Goal: Contribute content: Contribute content

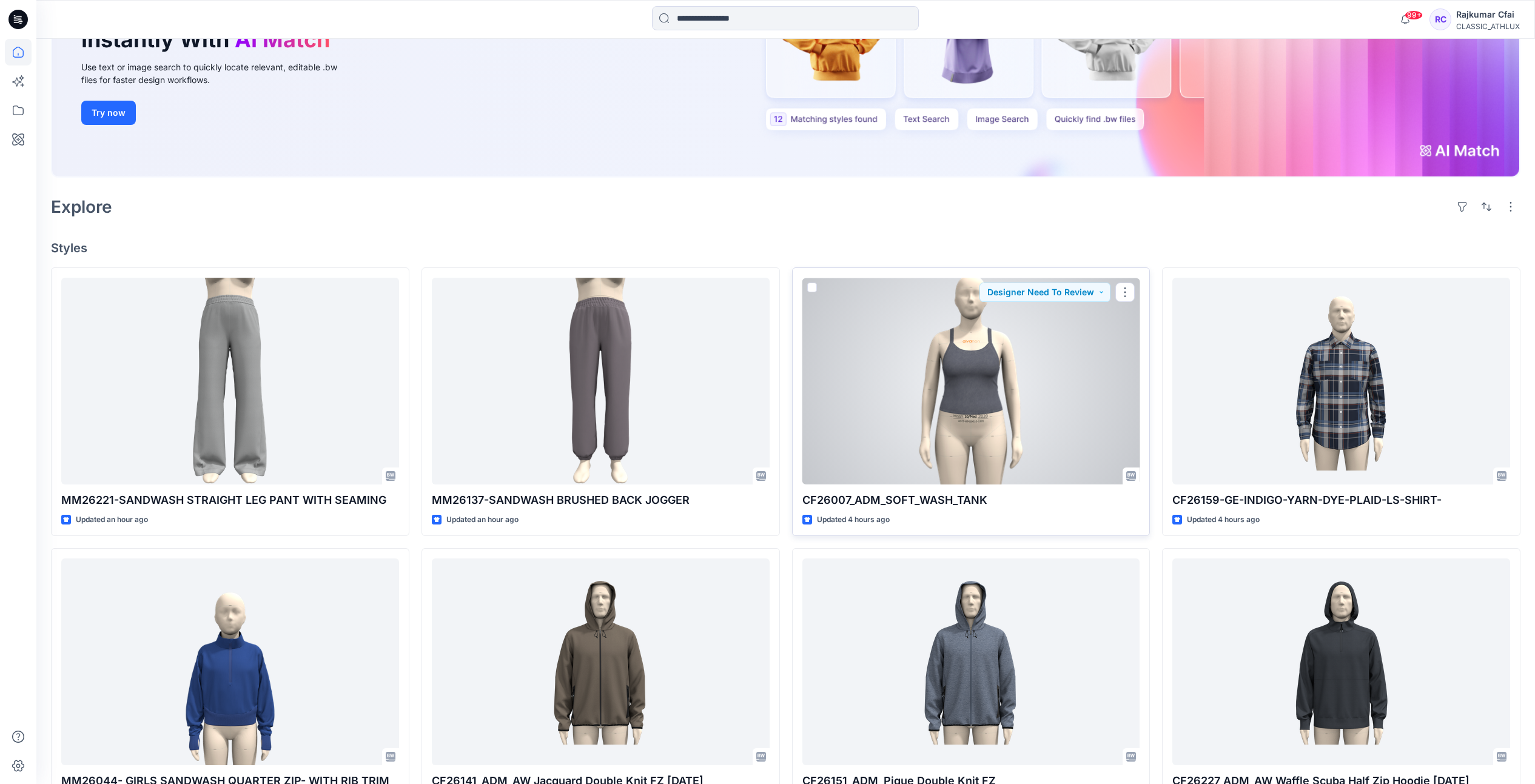
scroll to position [227, 0]
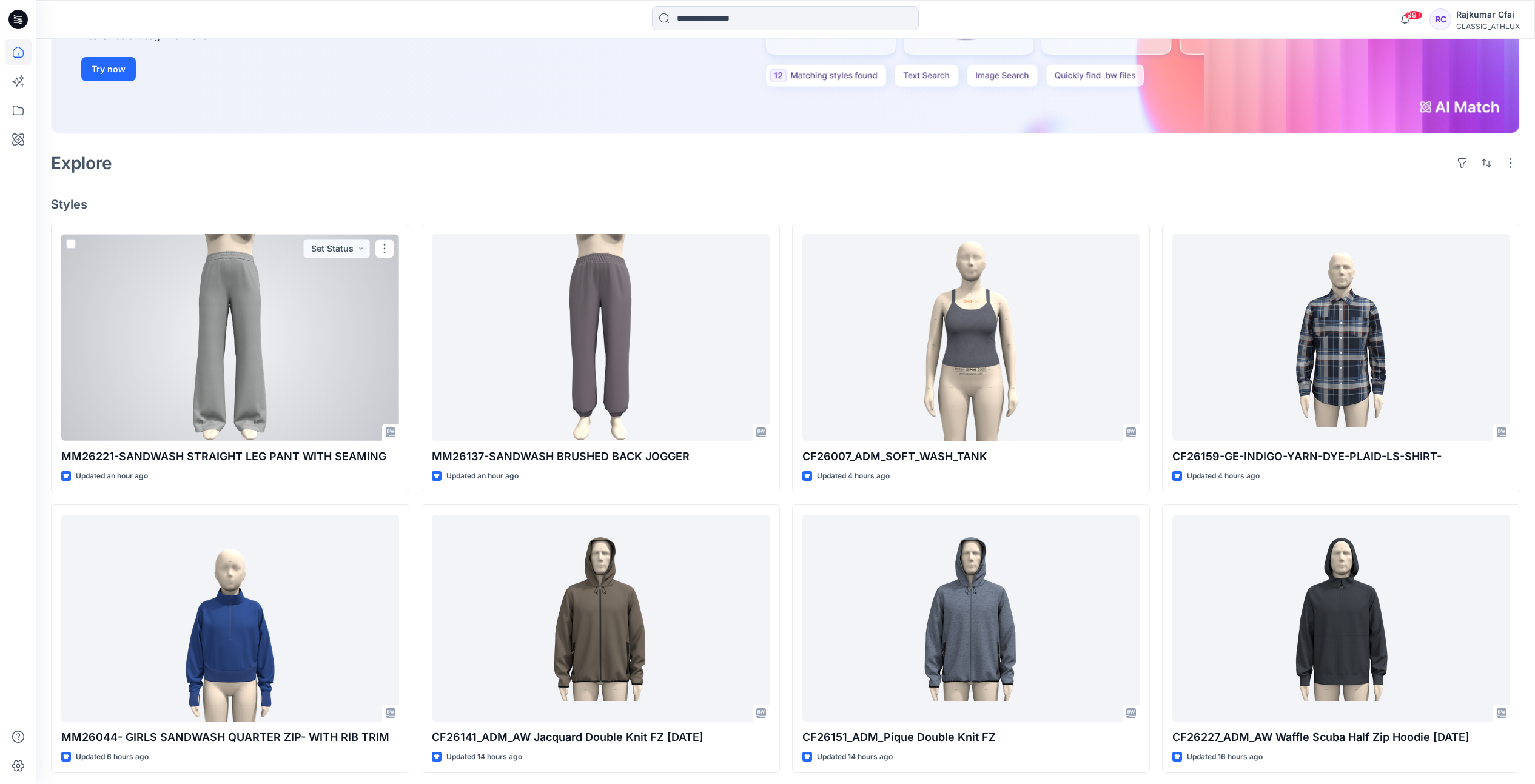
click at [244, 328] on div at bounding box center [230, 337] width 338 height 207
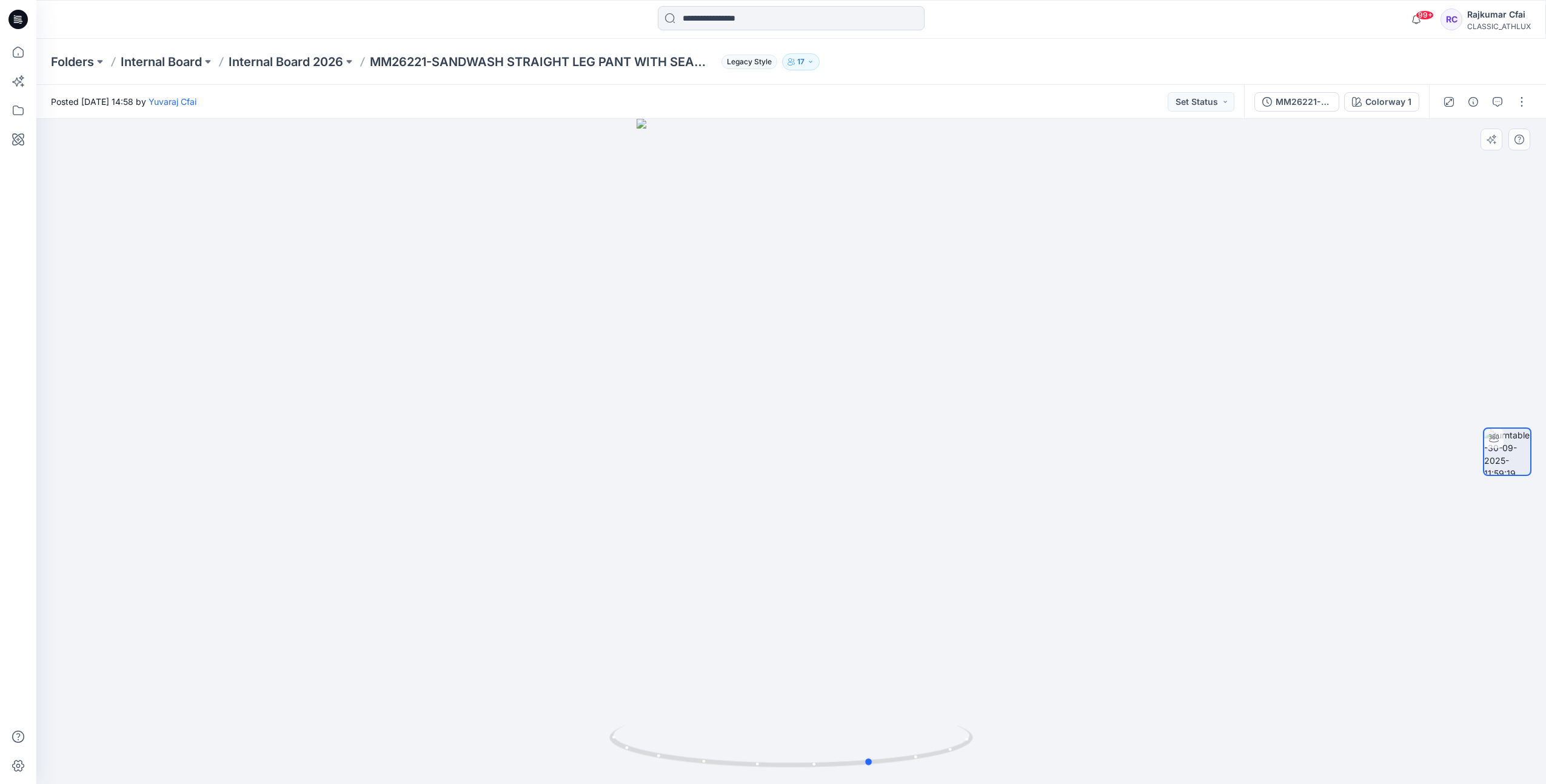
drag, startPoint x: 837, startPoint y: 764, endPoint x: 545, endPoint y: 628, distance: 322.1
click at [560, 675] on div at bounding box center [791, 451] width 1510 height 665
click at [22, 28] on icon at bounding box center [18, 19] width 20 height 39
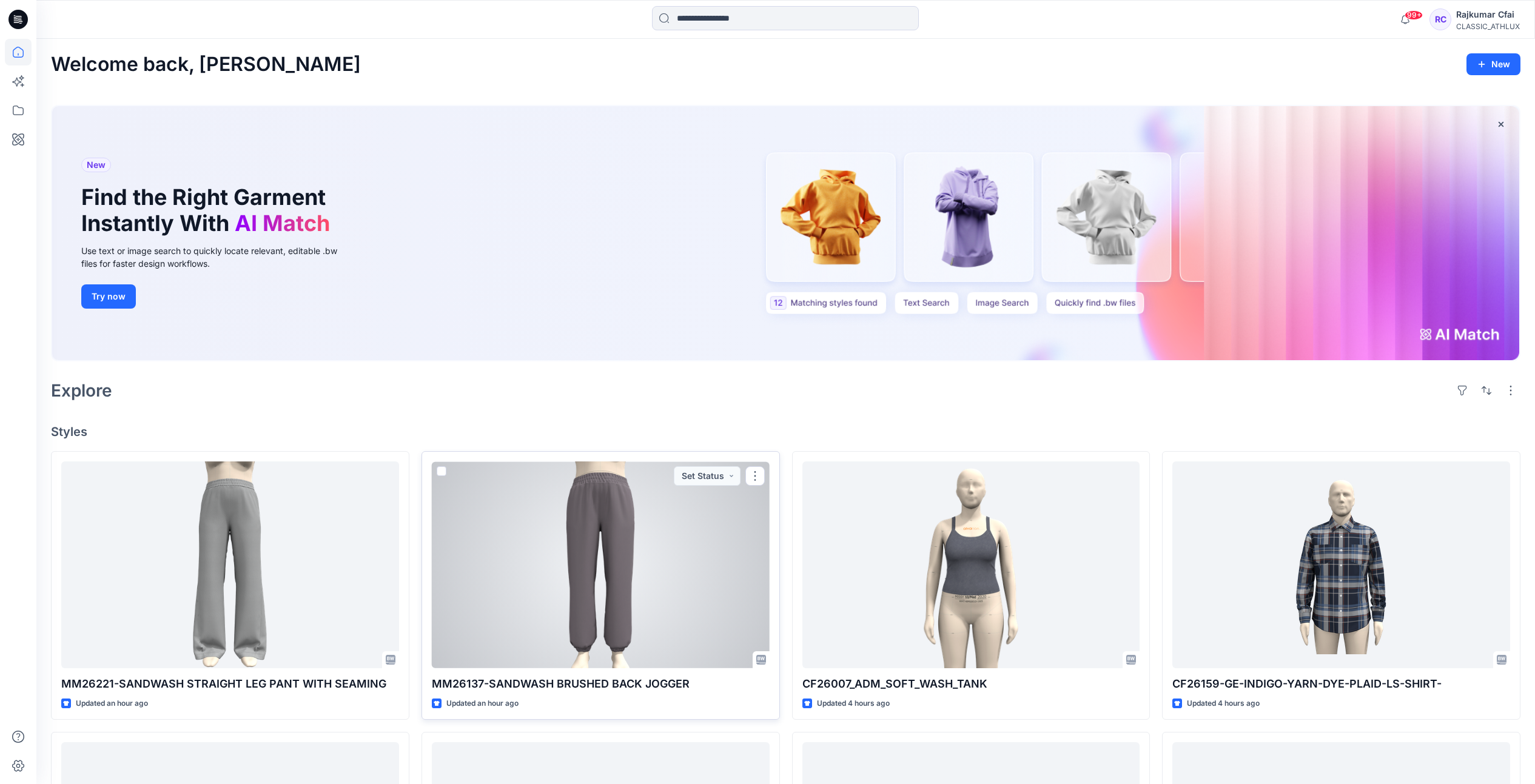
click at [579, 539] on div at bounding box center [600, 564] width 338 height 207
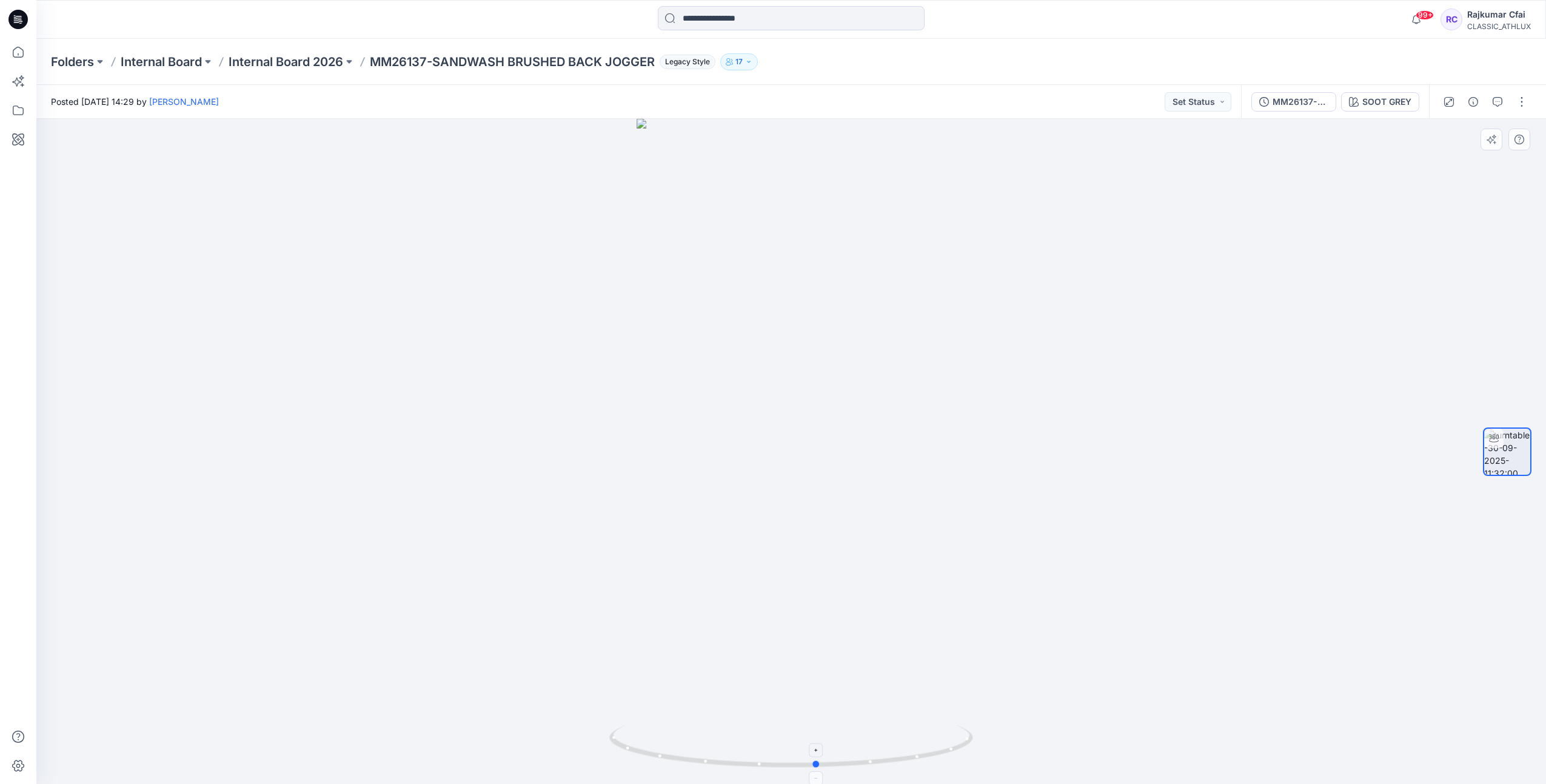
drag, startPoint x: 847, startPoint y: 762, endPoint x: 510, endPoint y: 707, distance: 341.5
click at [19, 23] on icon at bounding box center [18, 20] width 20 height 20
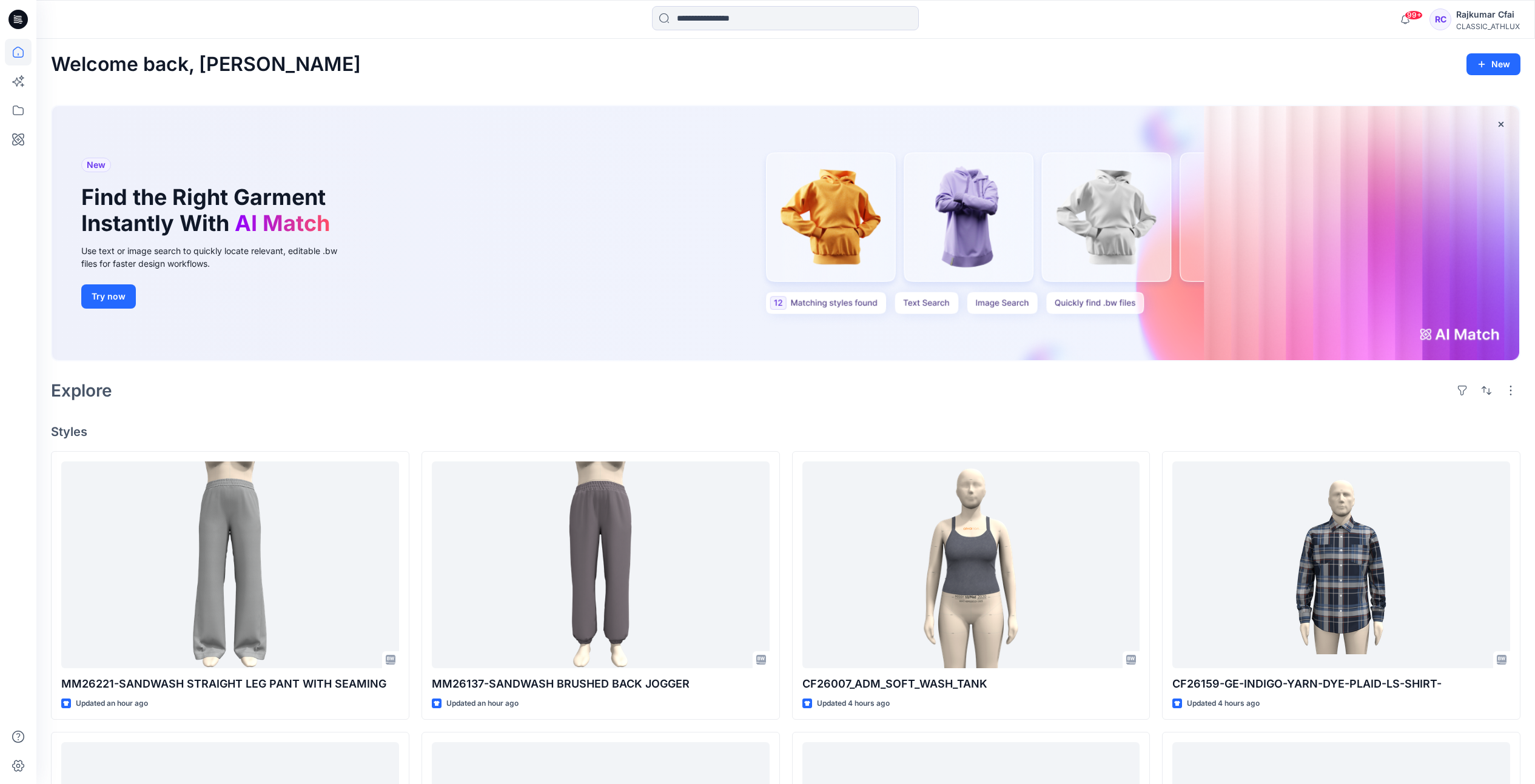
click at [704, 392] on div "Explore" at bounding box center [786, 390] width 1470 height 29
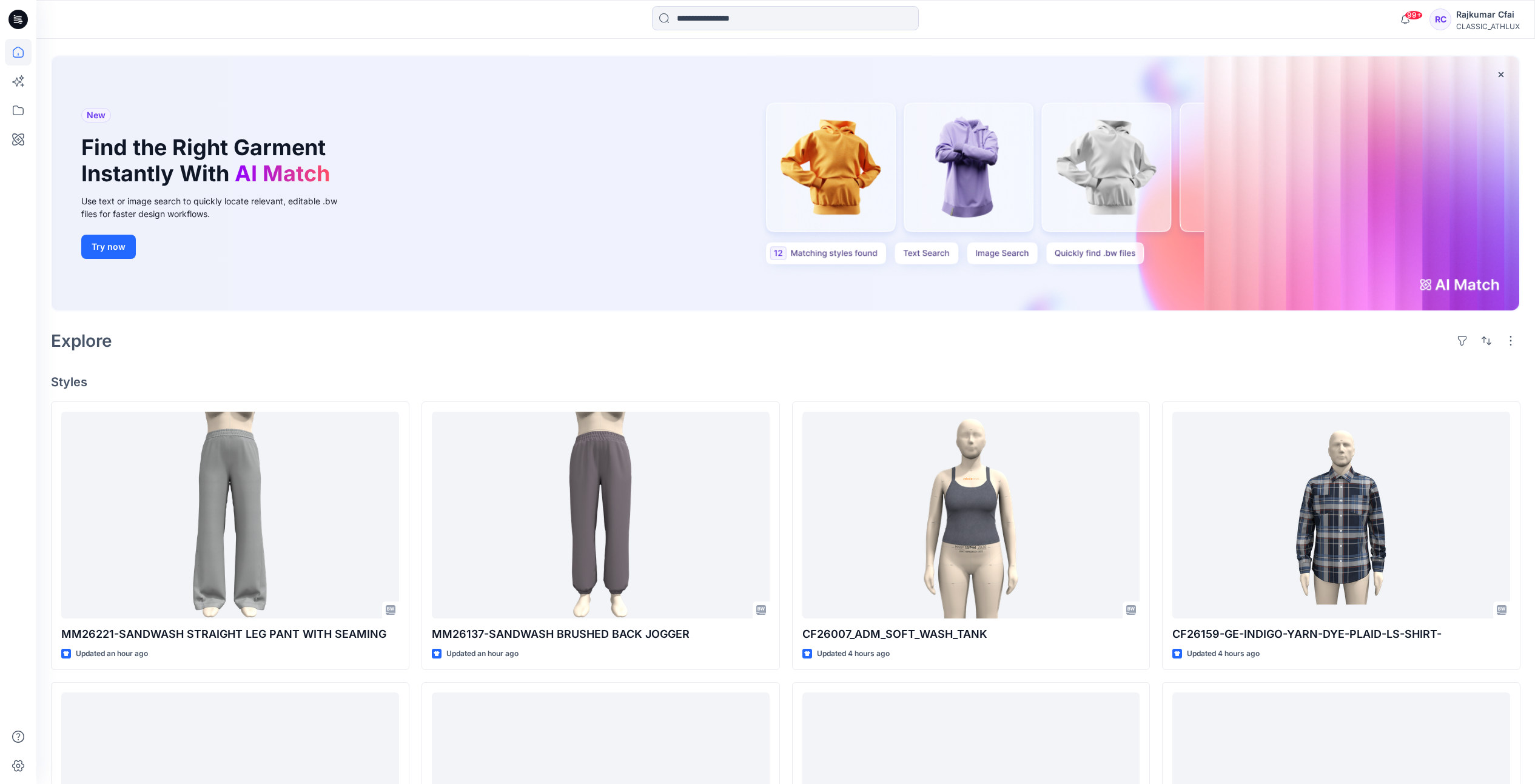
scroll to position [152, 0]
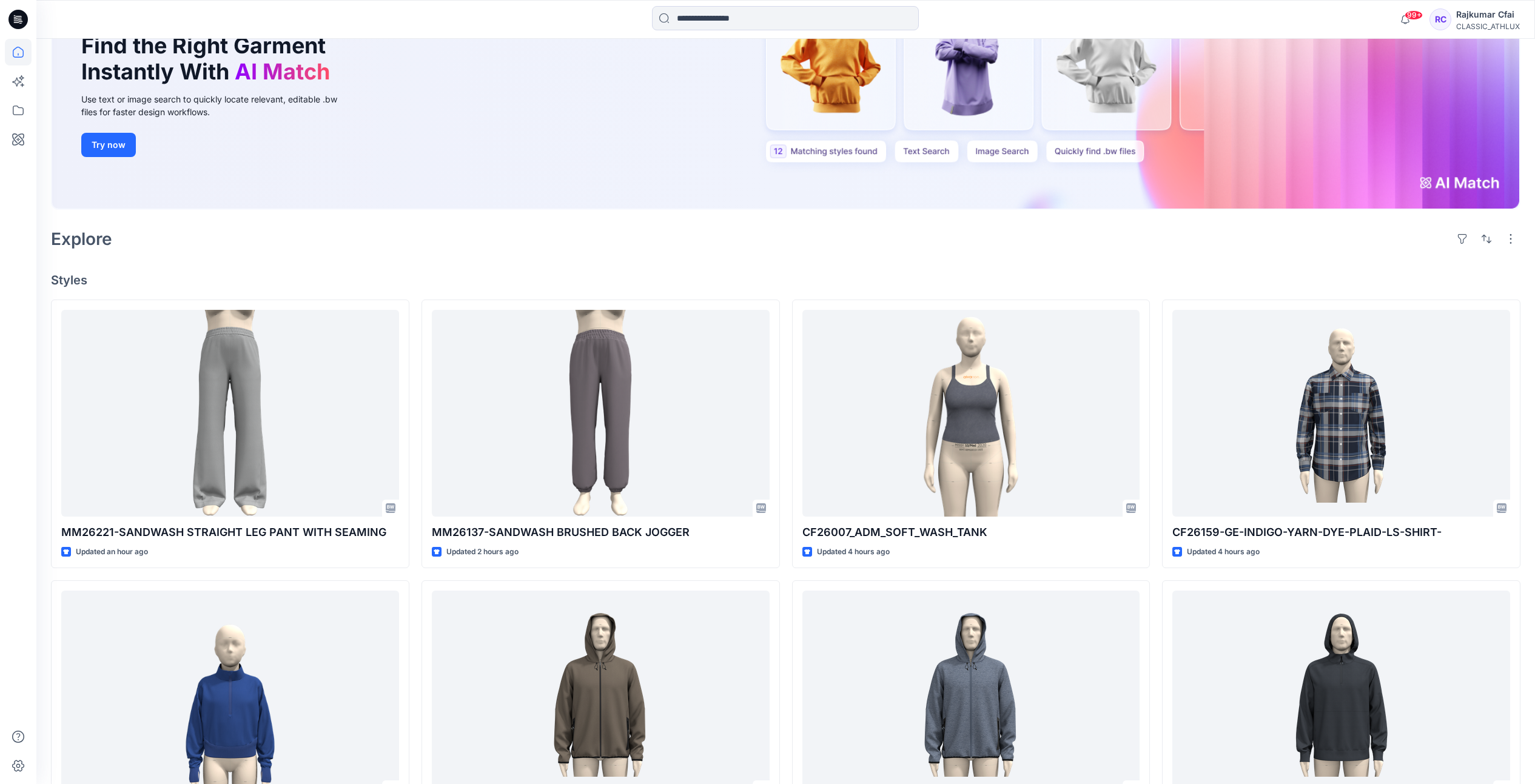
click at [779, 248] on div "Explore" at bounding box center [786, 239] width 1470 height 29
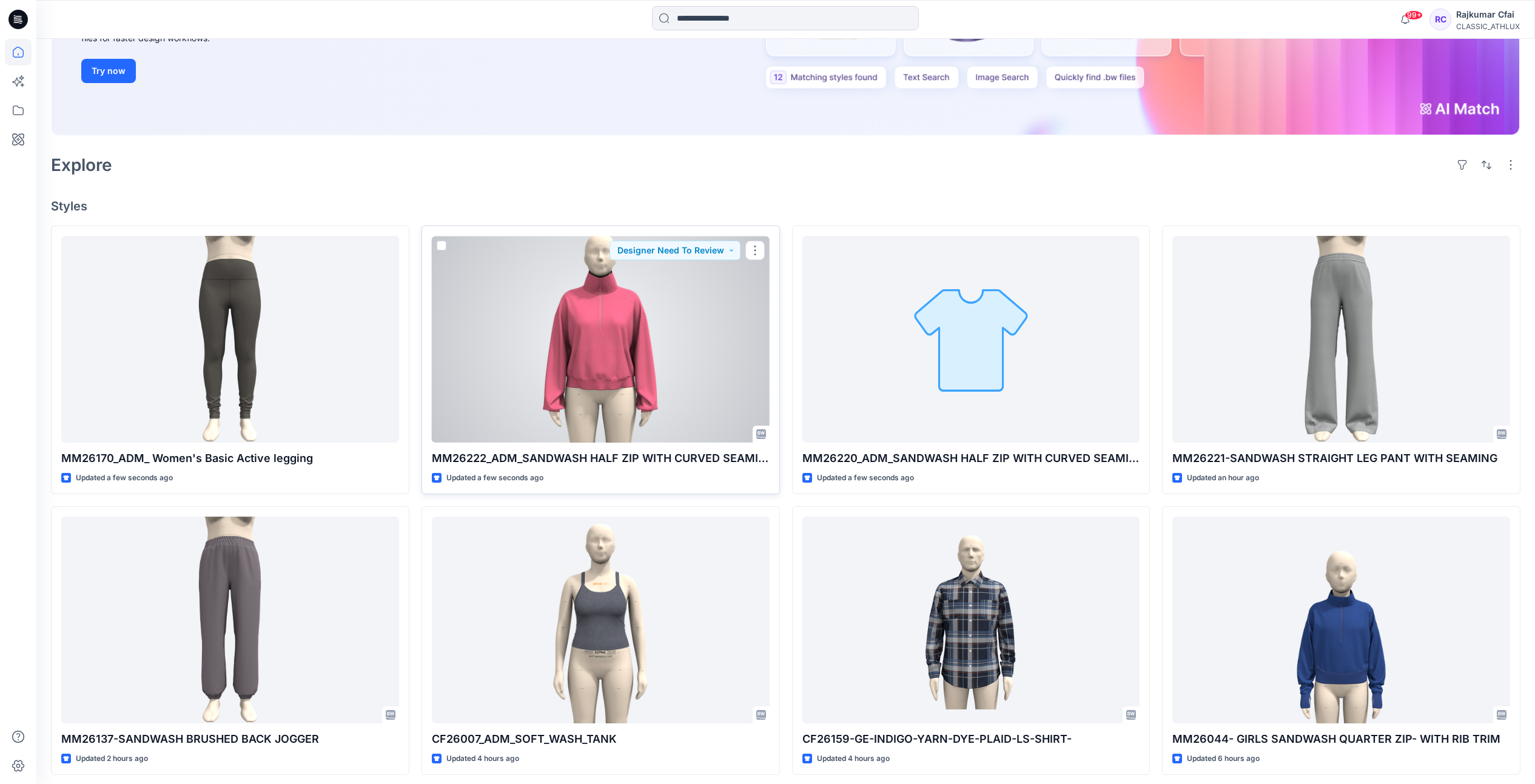
scroll to position [227, 0]
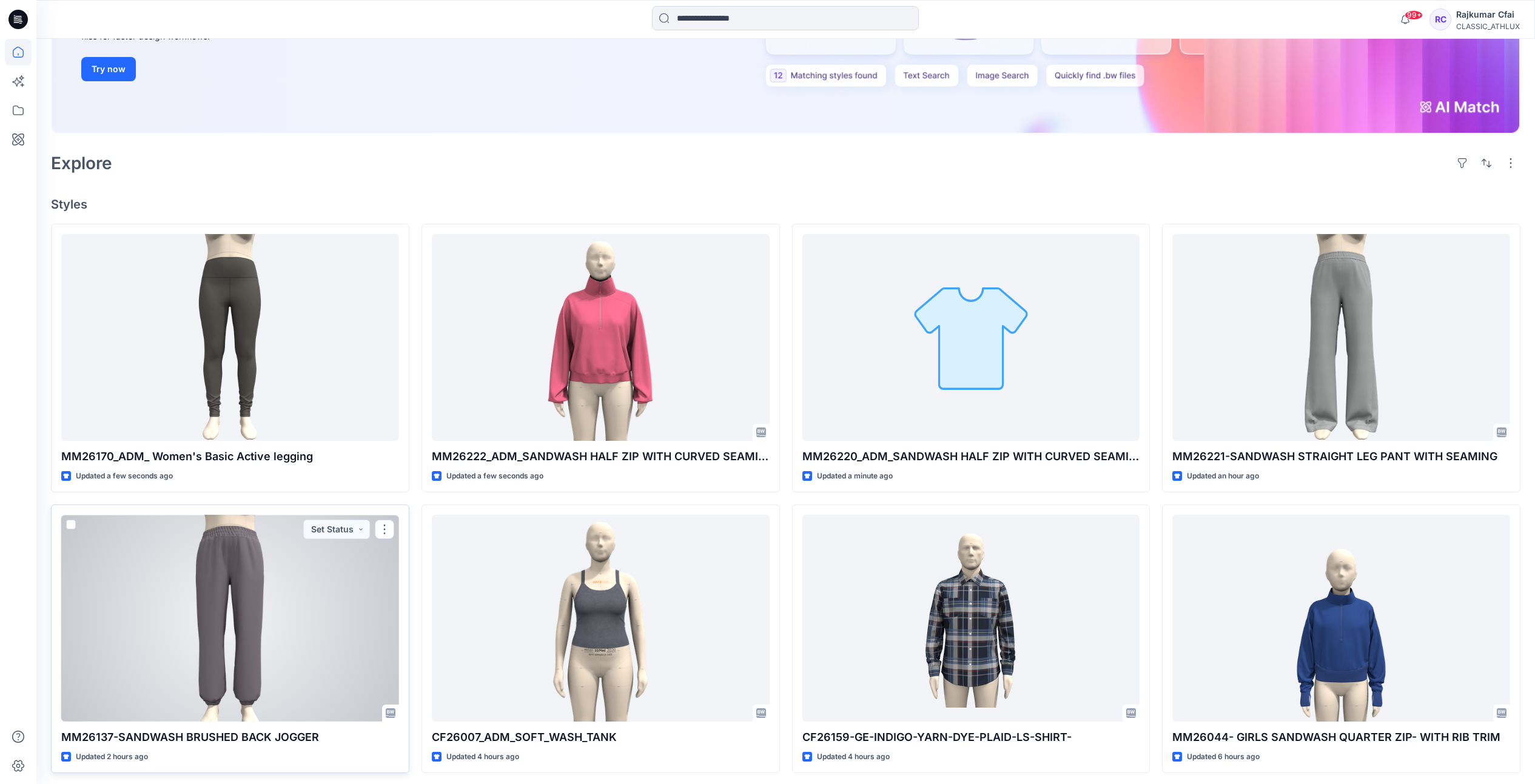
click at [275, 590] on div at bounding box center [230, 618] width 338 height 207
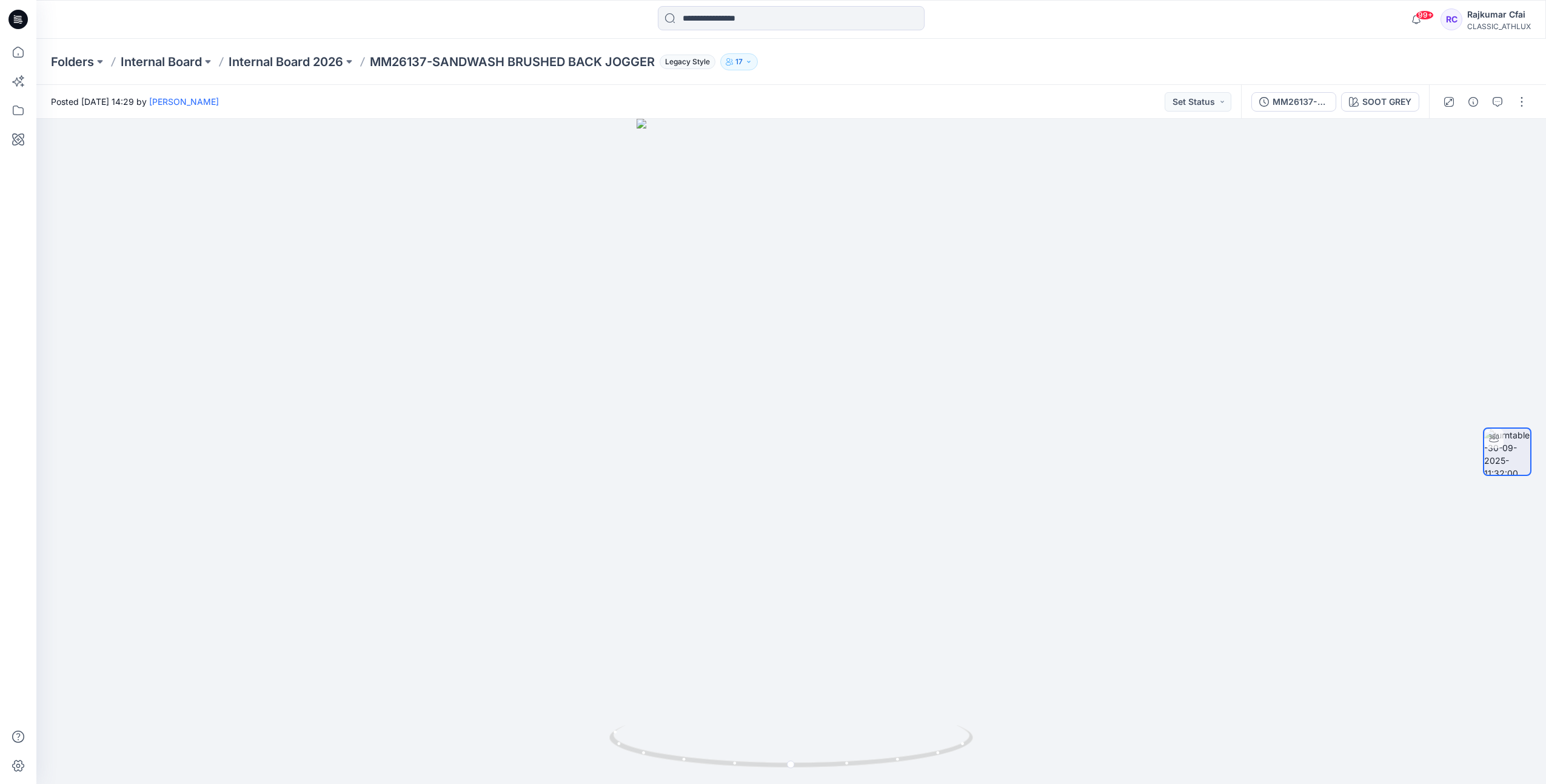
click at [18, 20] on icon at bounding box center [20, 20] width 5 height 1
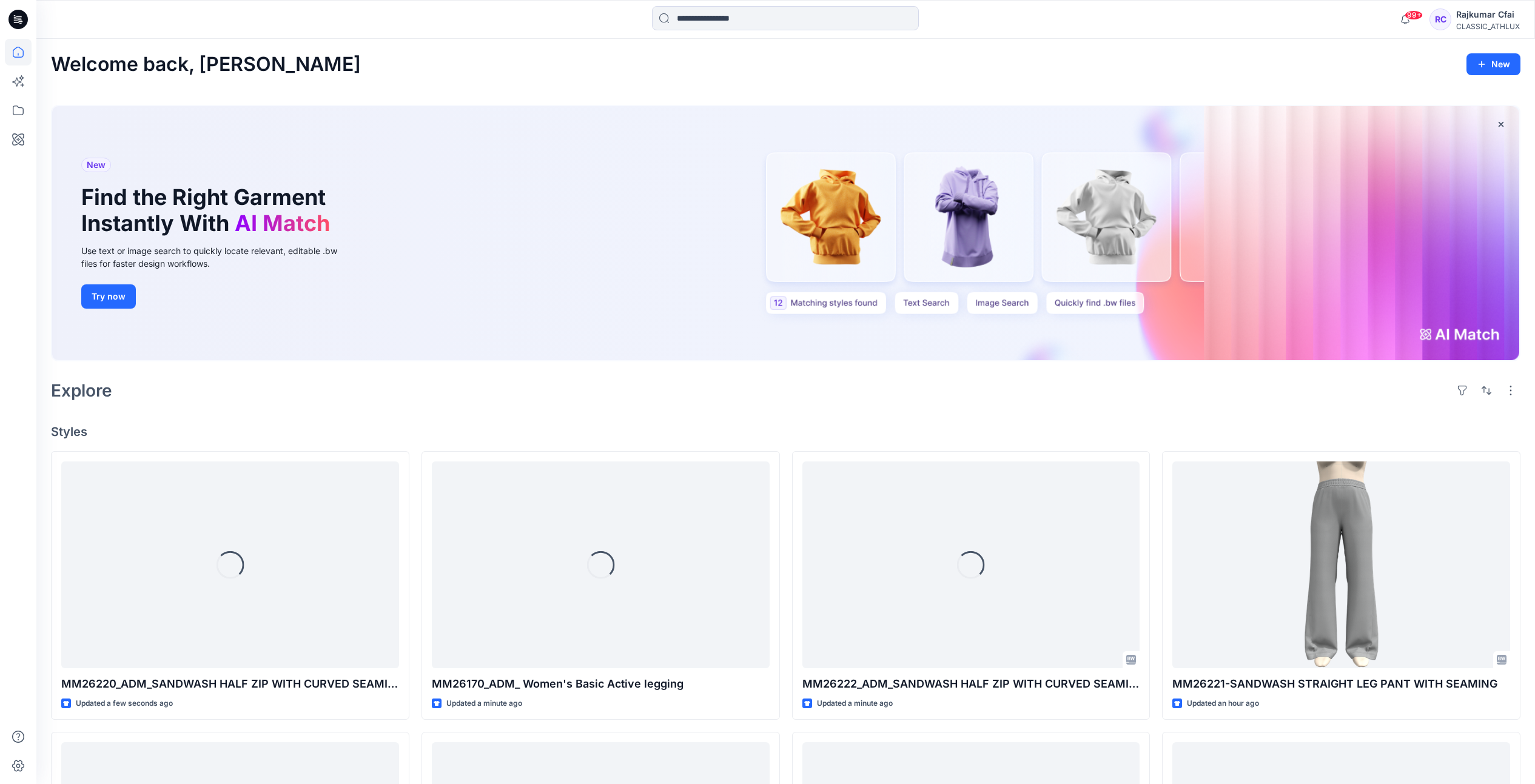
scroll to position [303, 0]
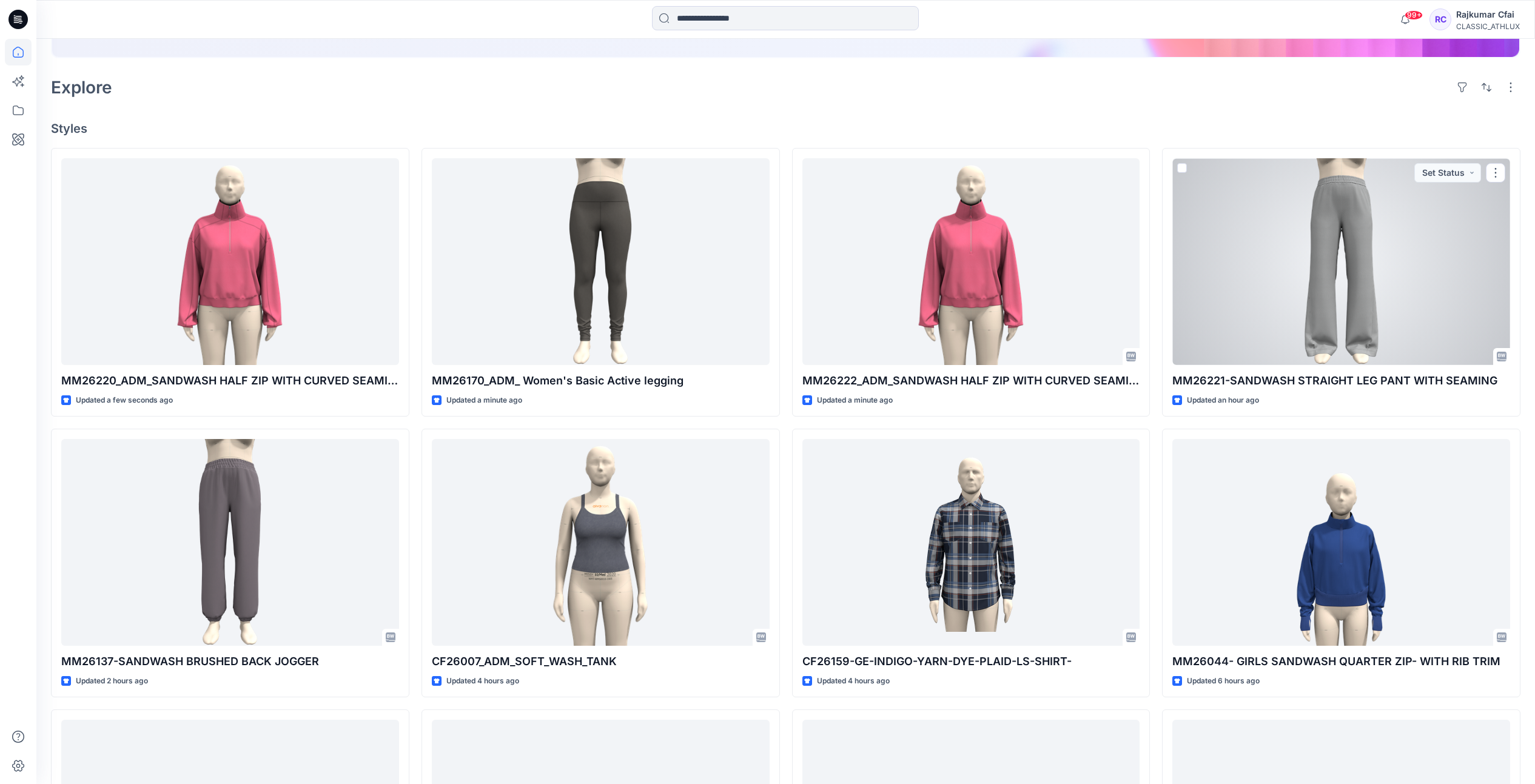
drag, startPoint x: 1325, startPoint y: 258, endPoint x: 1282, endPoint y: 250, distance: 43.7
click at [1326, 258] on div at bounding box center [1341, 261] width 338 height 207
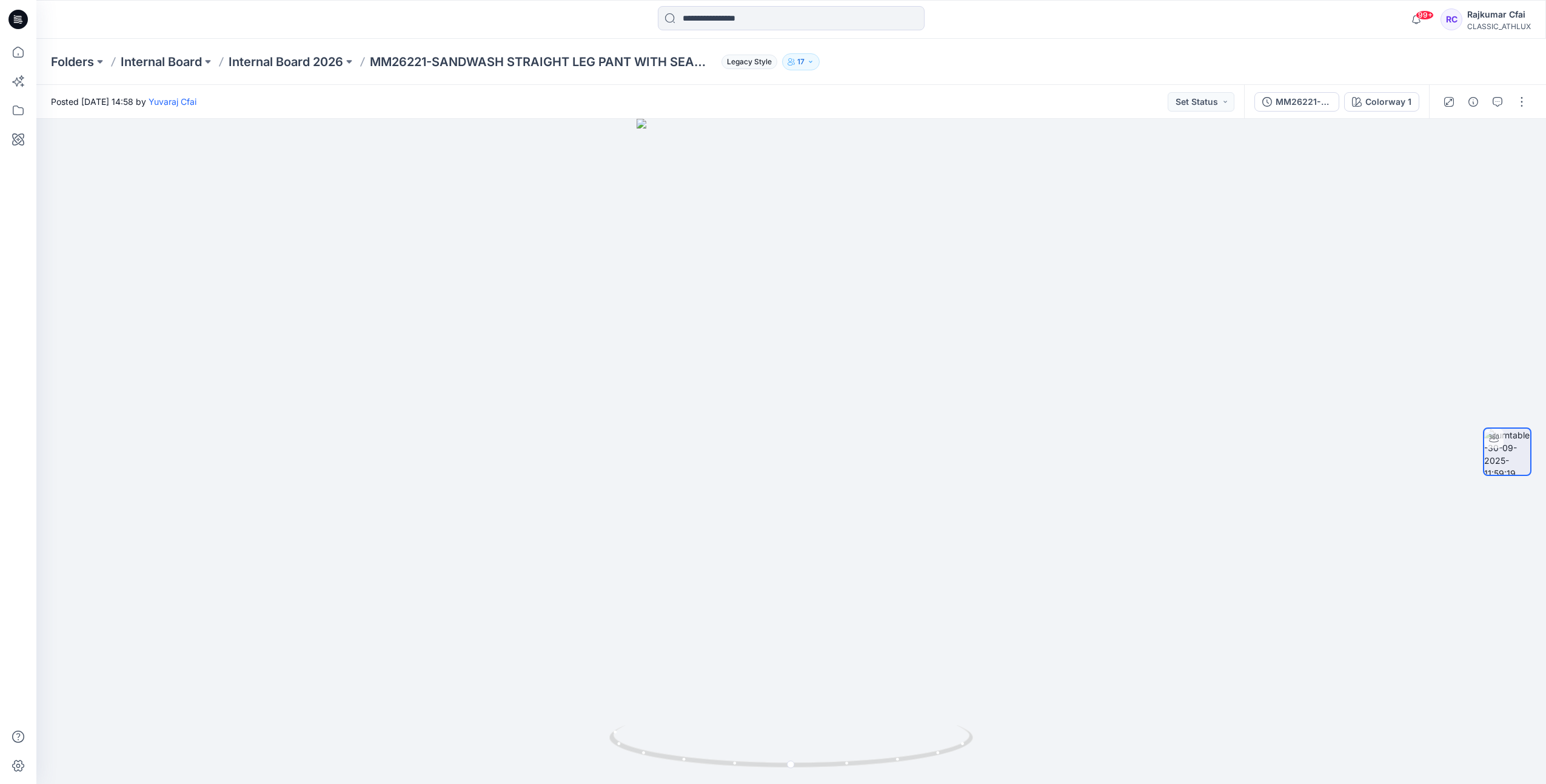
click at [20, 20] on icon at bounding box center [18, 20] width 20 height 20
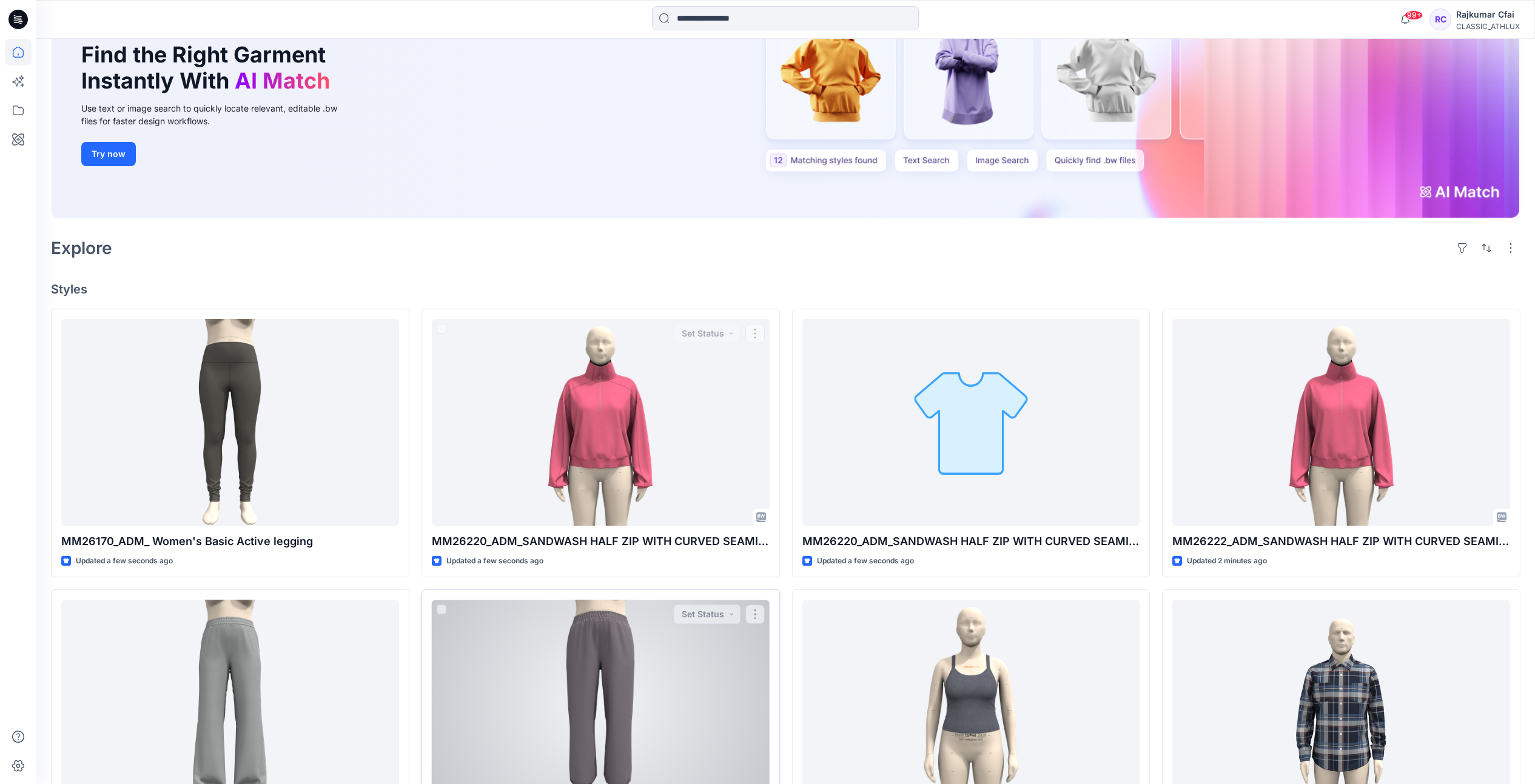
scroll to position [303, 0]
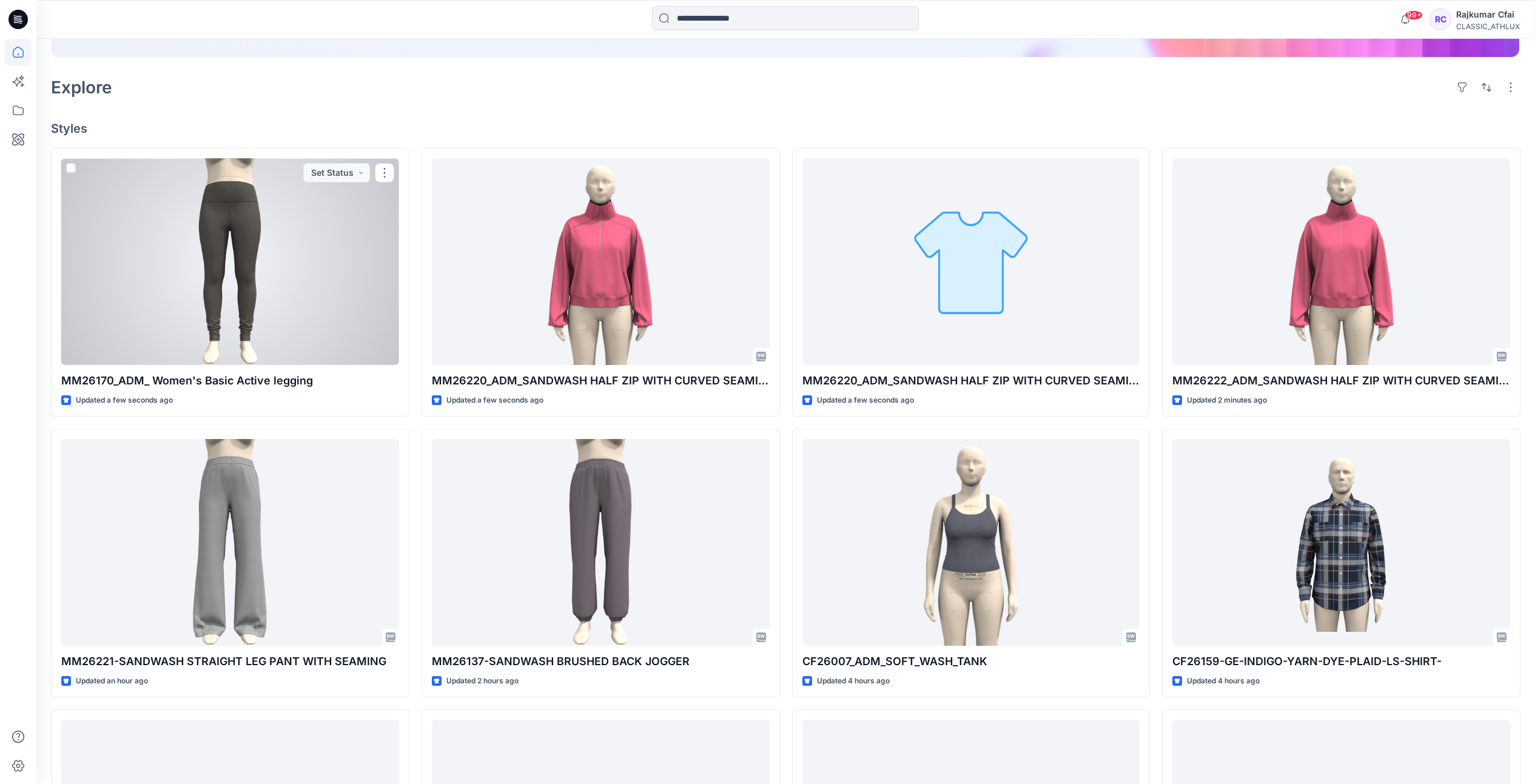
click at [199, 269] on div at bounding box center [230, 261] width 338 height 207
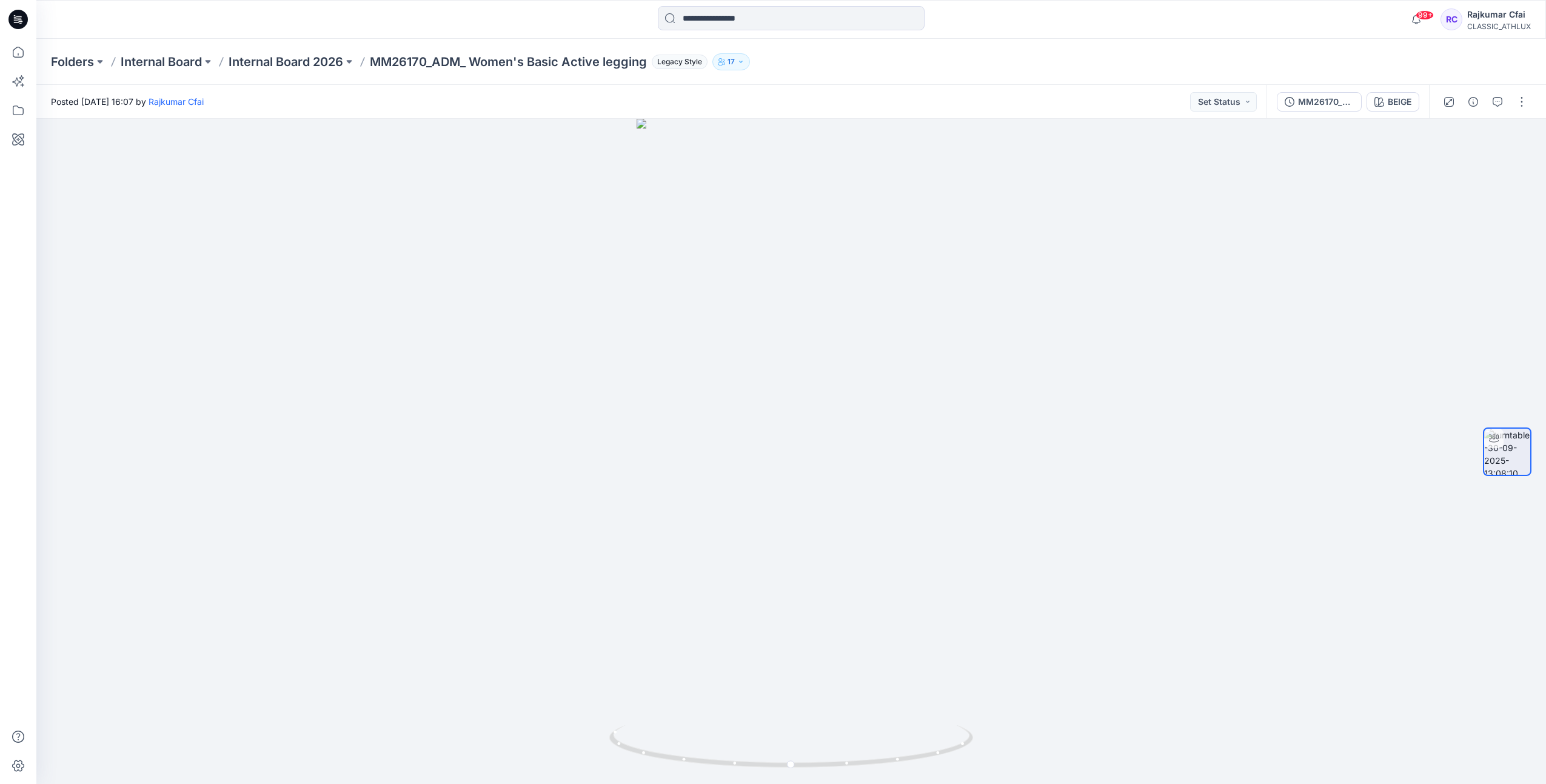
click at [18, 20] on icon at bounding box center [20, 20] width 5 height 1
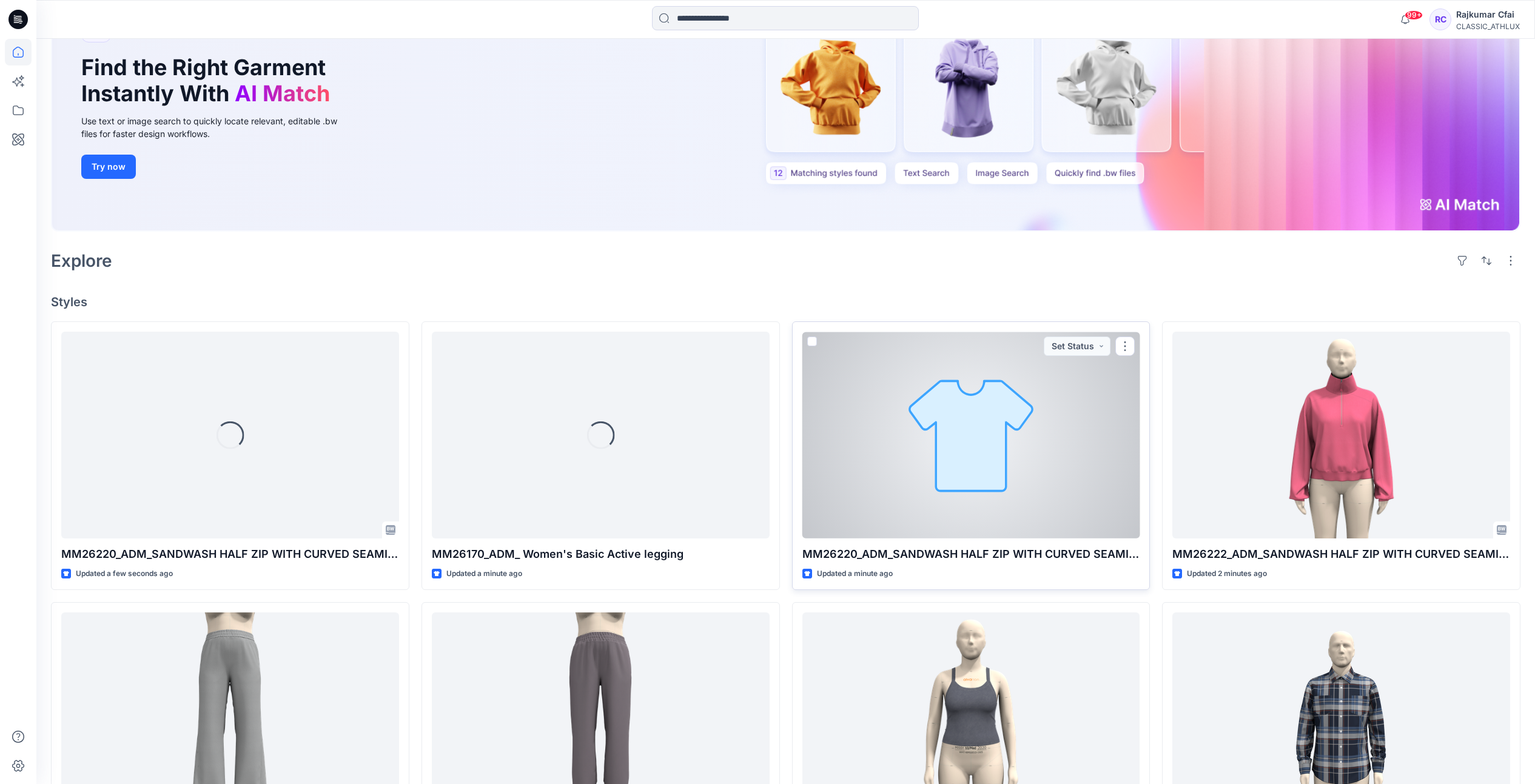
scroll to position [303, 0]
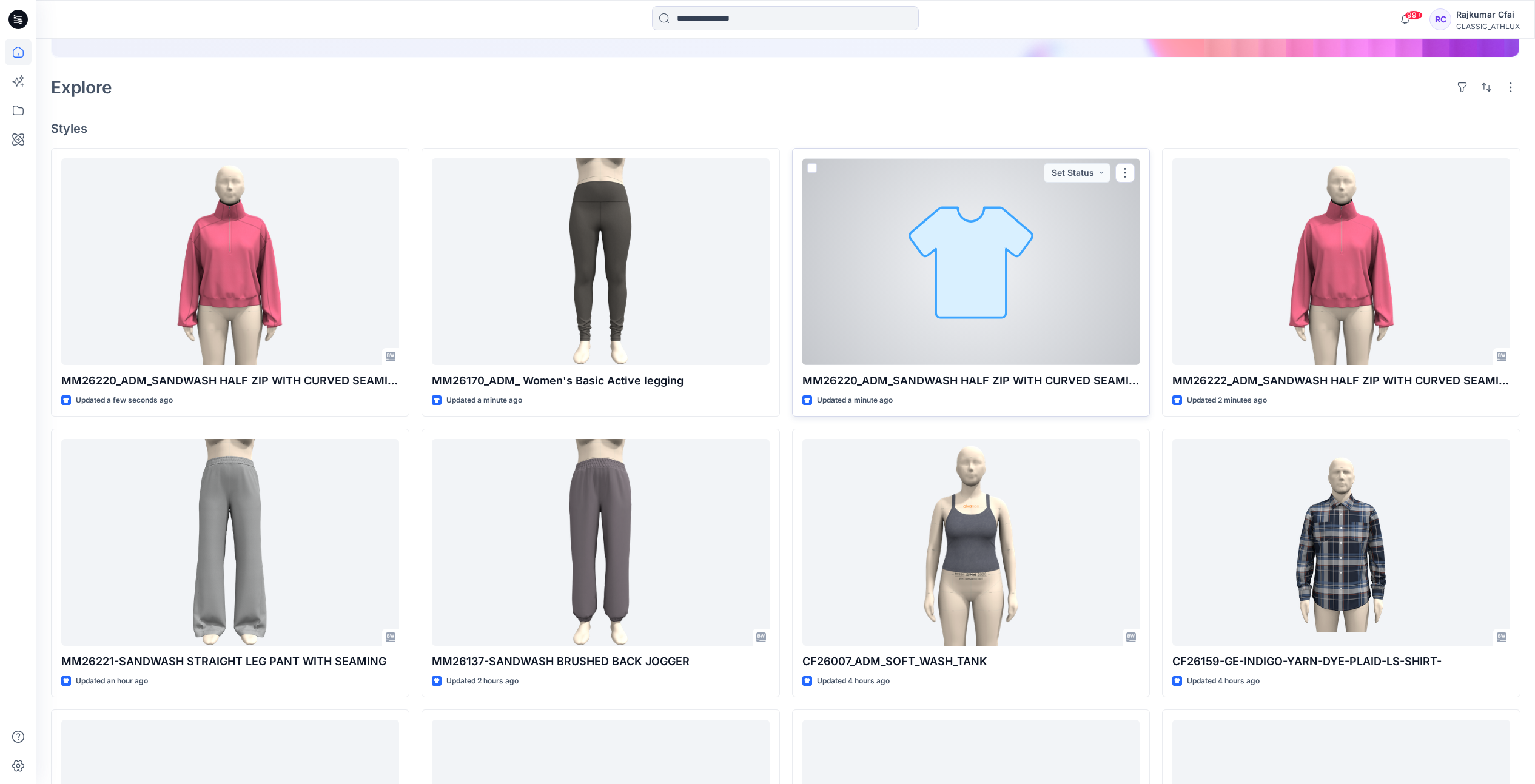
click at [982, 351] on div at bounding box center [971, 261] width 338 height 207
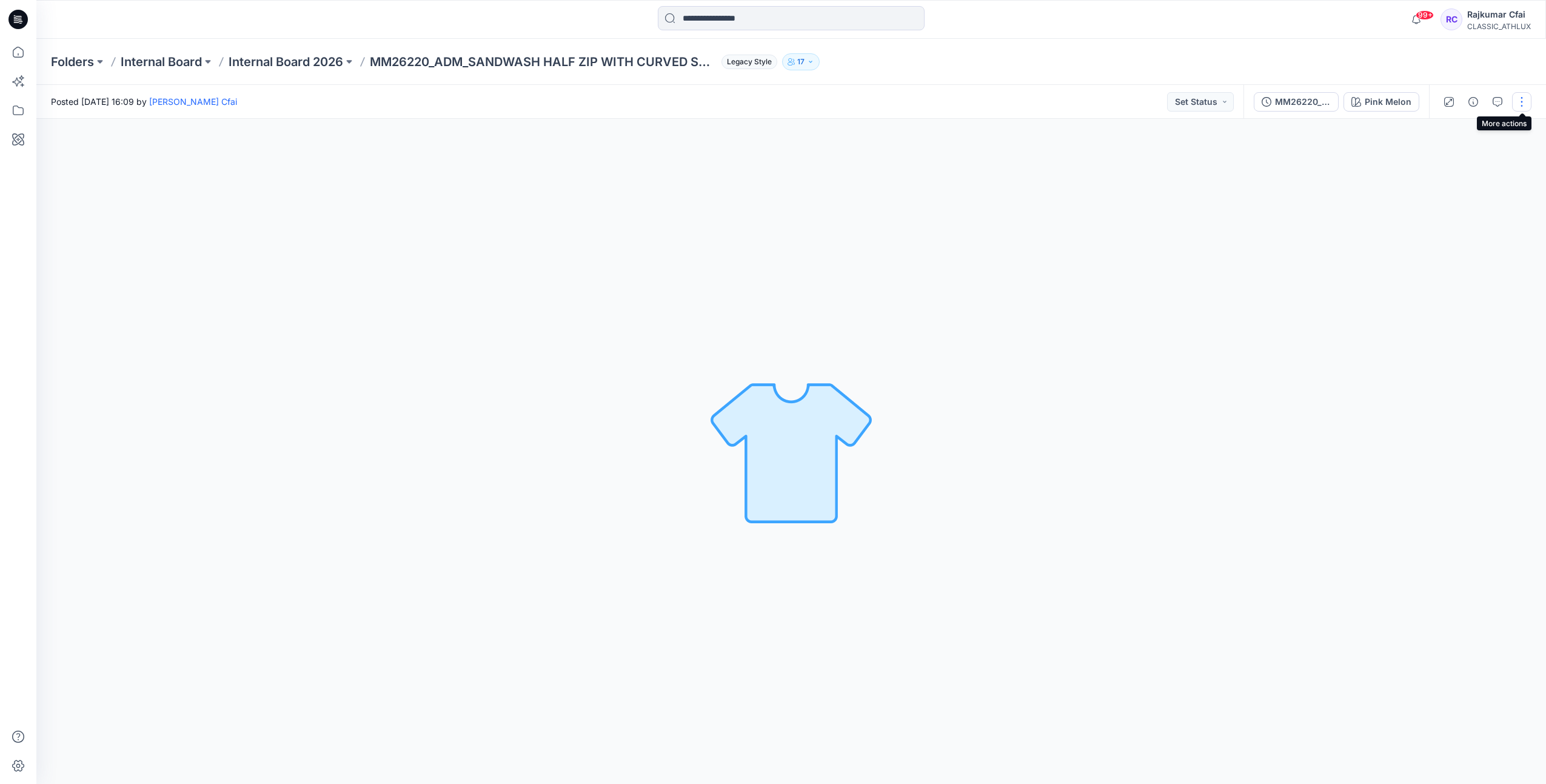
click at [1519, 102] on button "button" at bounding box center [1522, 102] width 20 height 20
click at [1452, 168] on p "Edit" at bounding box center [1445, 168] width 15 height 13
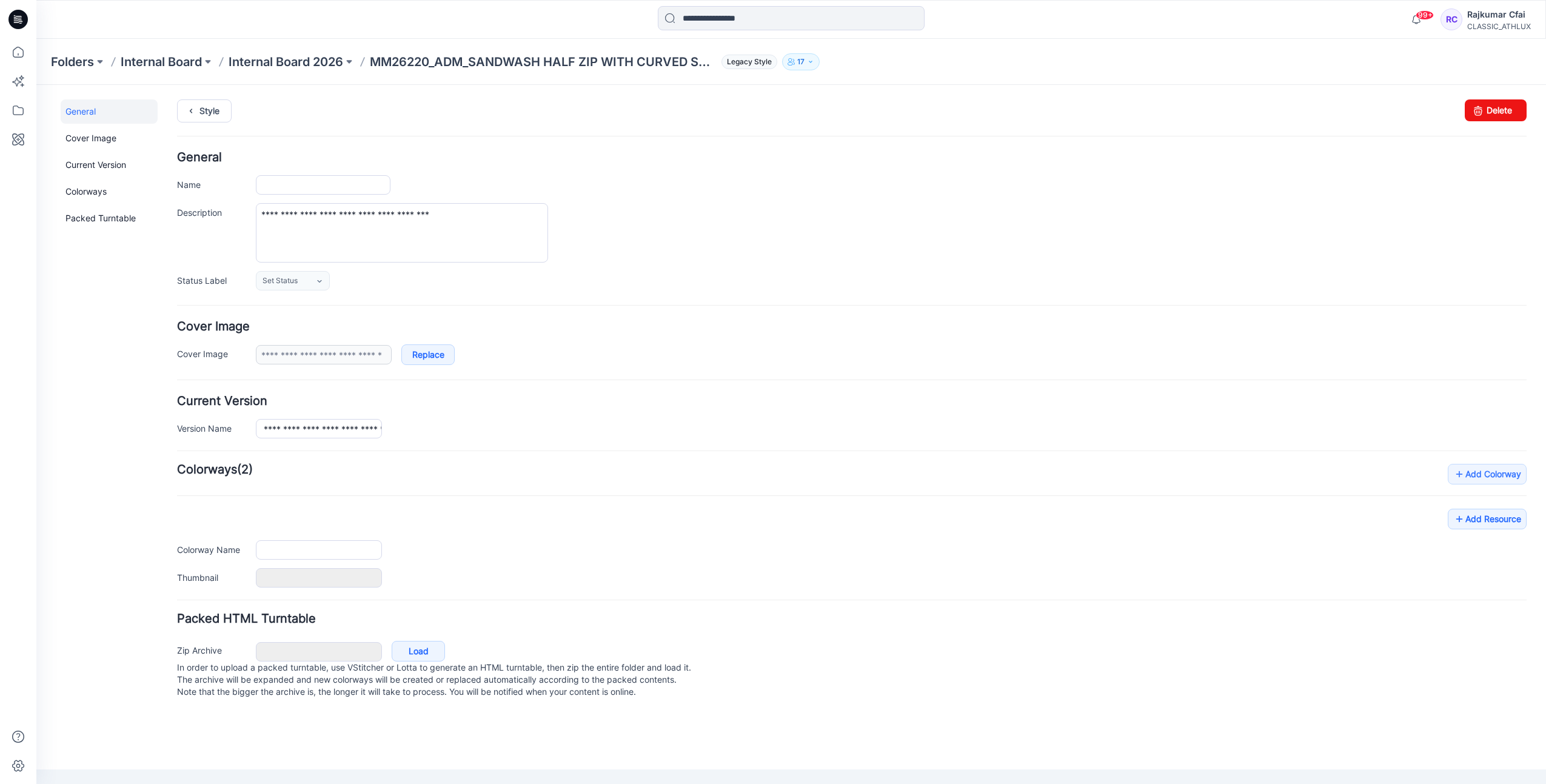
type input "**********"
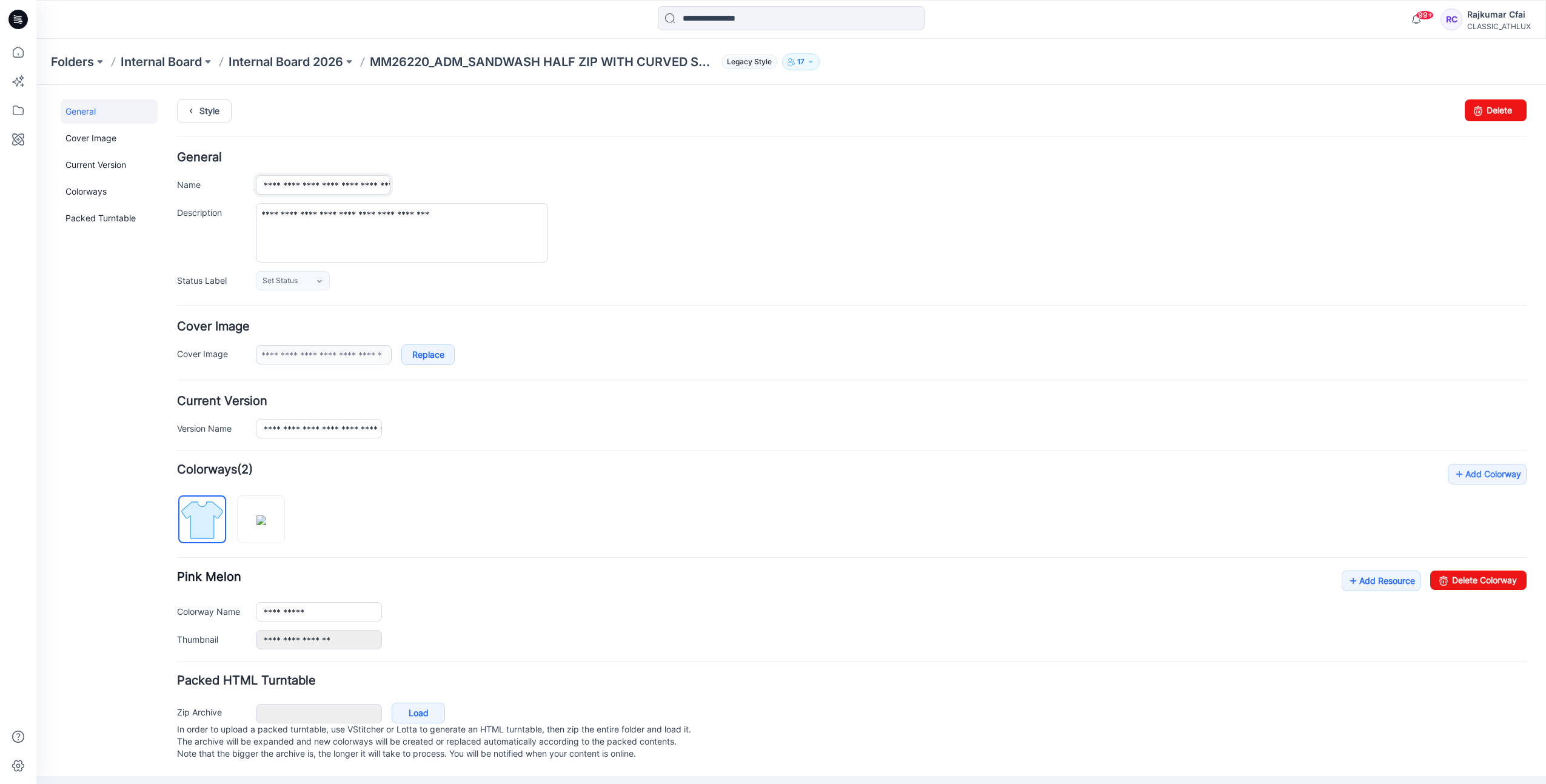
click at [308, 185] on input "**********" at bounding box center [323, 185] width 135 height 20
type input "**********"
click at [601, 233] on div "**********" at bounding box center [891, 232] width 1271 height 60
click at [211, 109] on link "Style" at bounding box center [204, 111] width 55 height 23
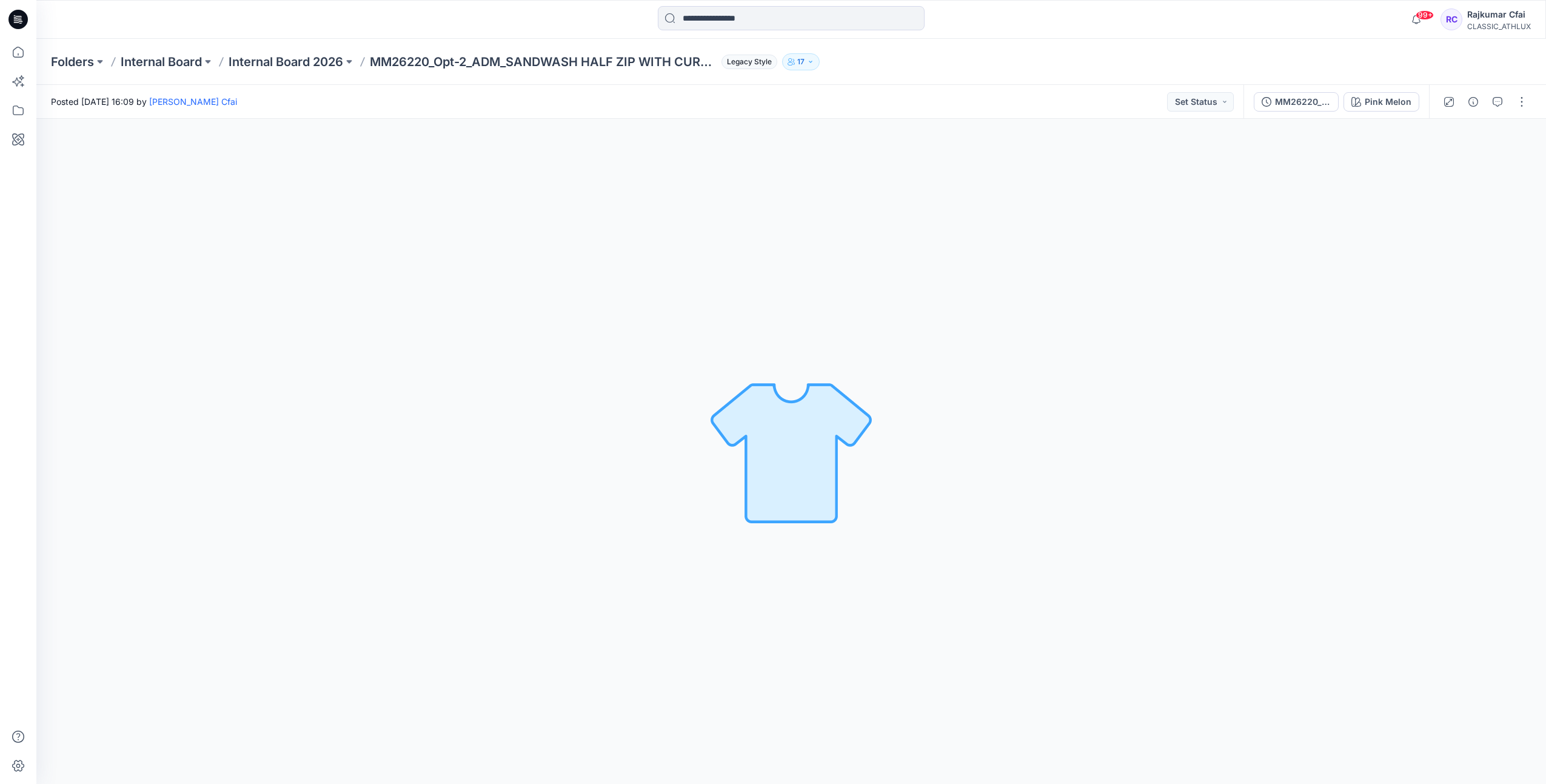
click at [25, 20] on icon at bounding box center [18, 20] width 20 height 20
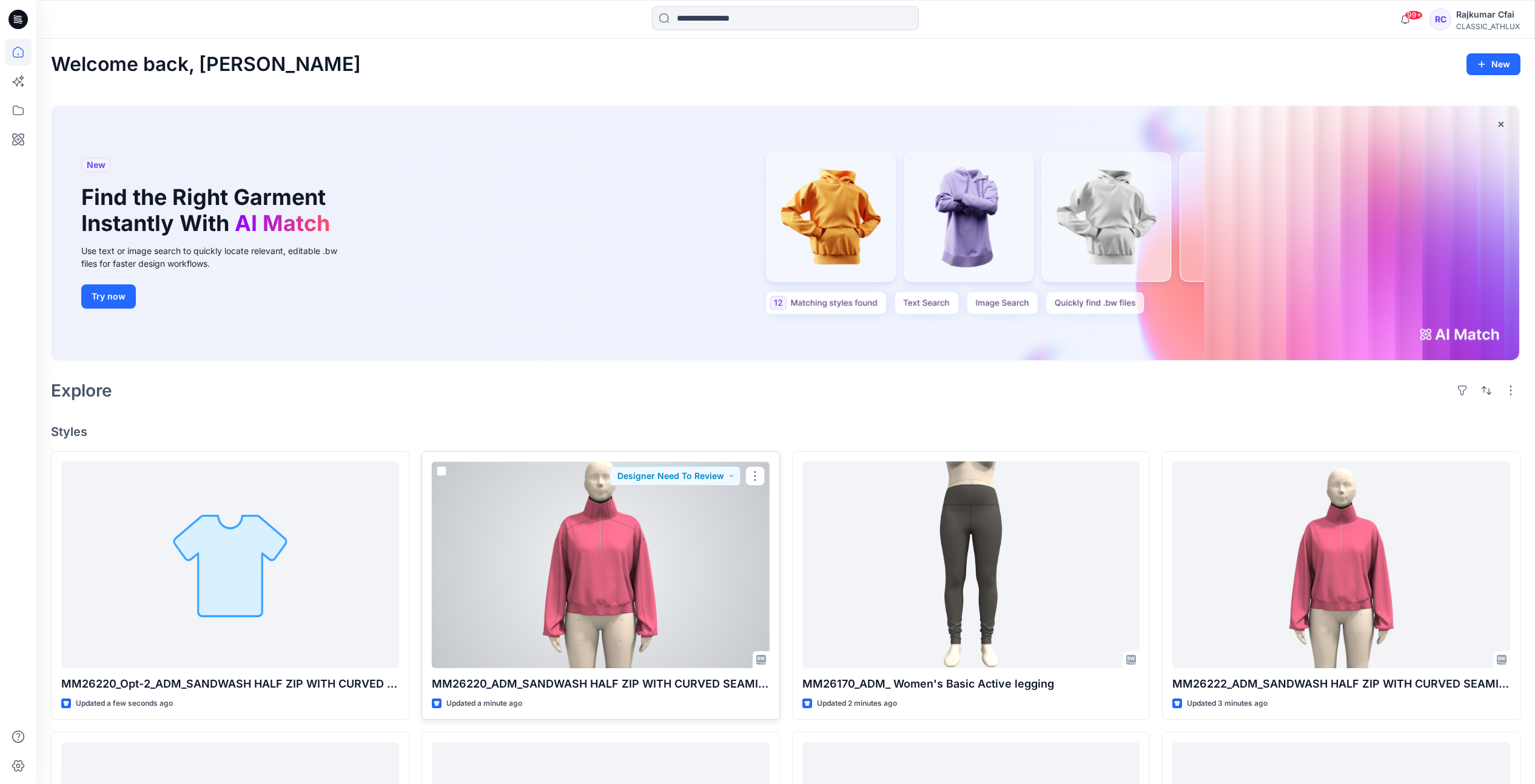
click at [615, 530] on div at bounding box center [600, 564] width 338 height 207
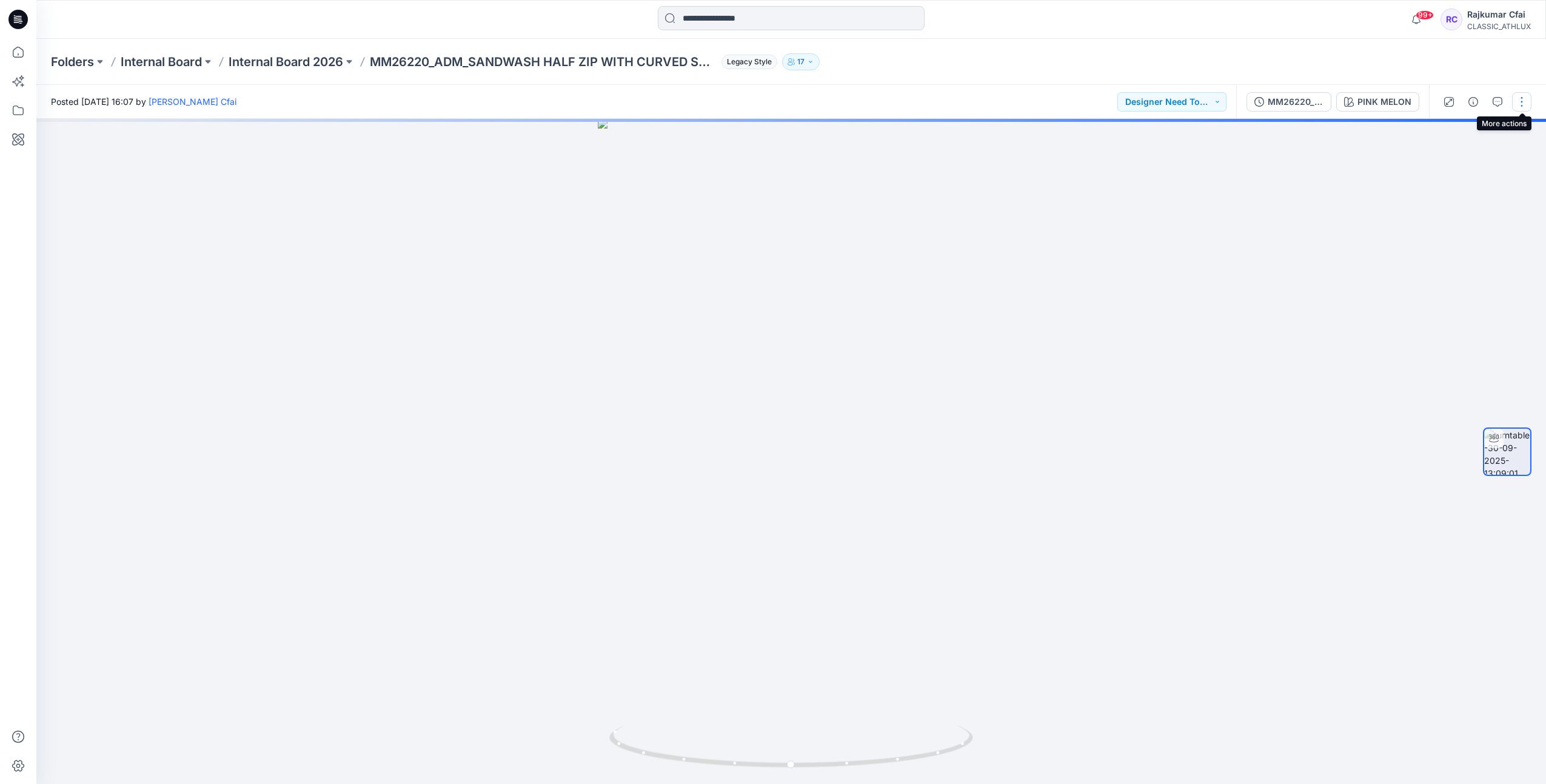
click at [1523, 105] on button "button" at bounding box center [1522, 102] width 20 height 20
click at [1453, 167] on button "Edit" at bounding box center [1471, 169] width 112 height 22
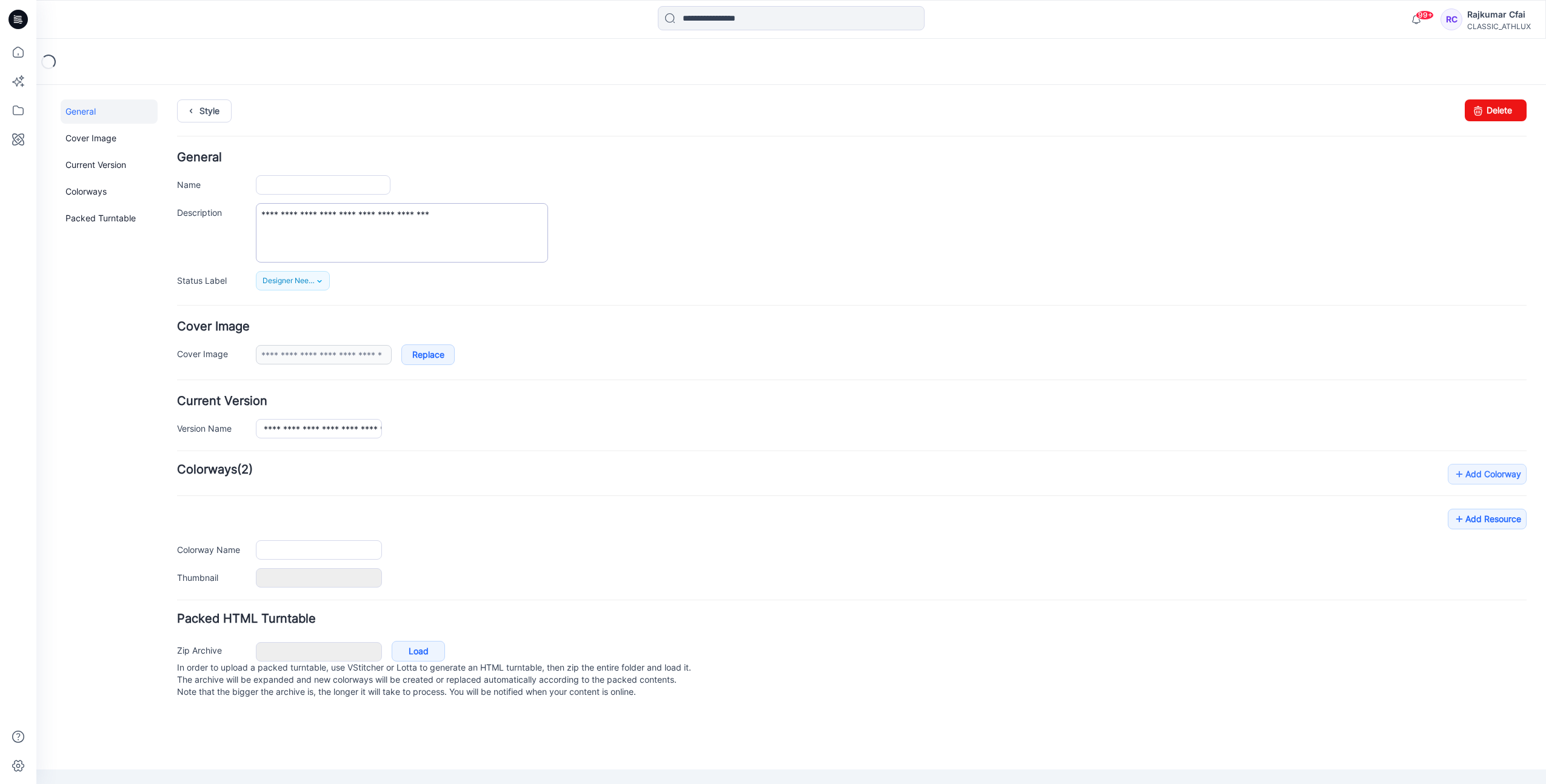
type input "**********"
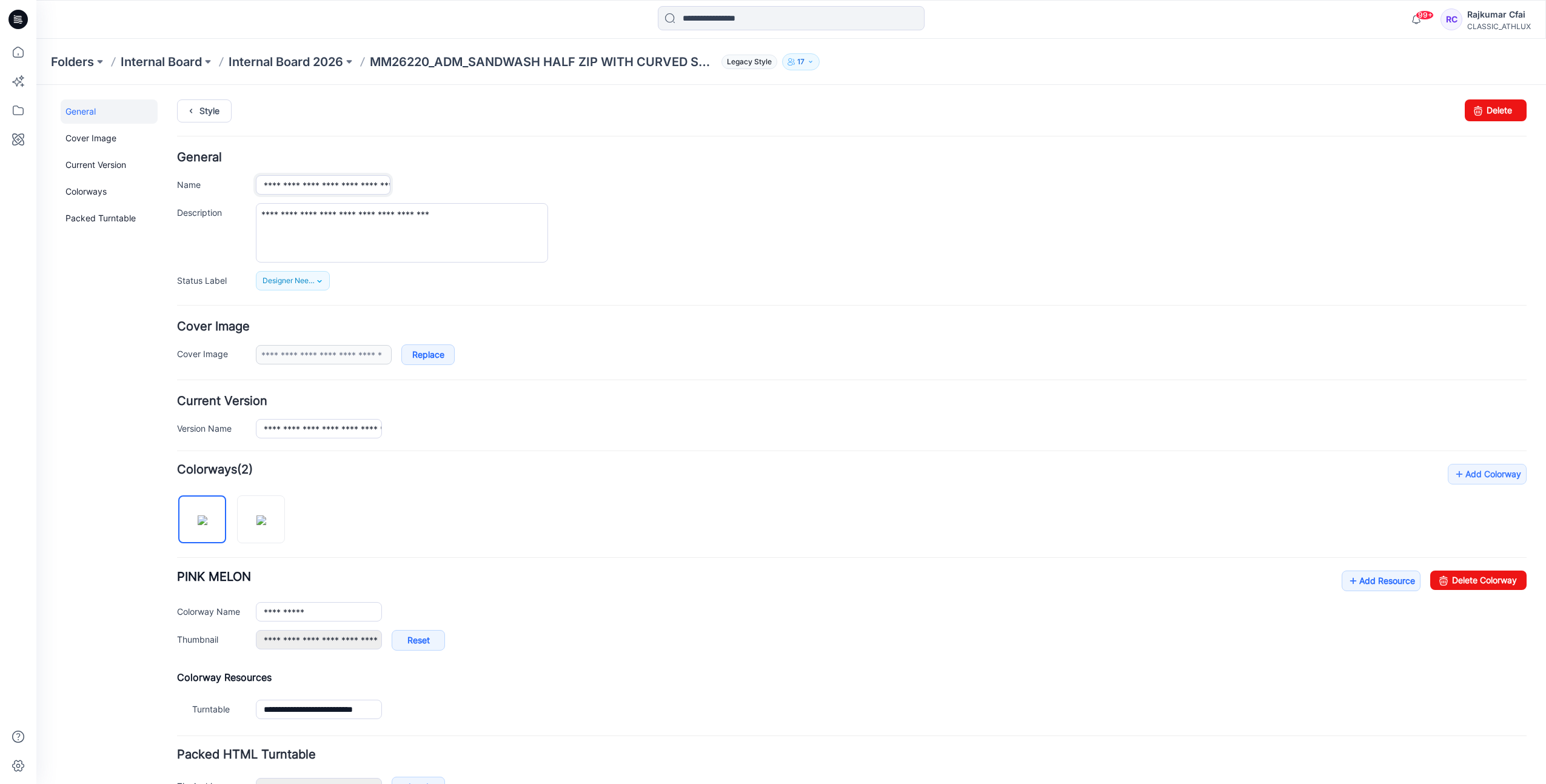
drag, startPoint x: 309, startPoint y: 184, endPoint x: 367, endPoint y: 187, distance: 58.1
click at [309, 183] on input "**********" at bounding box center [323, 185] width 135 height 20
type input "**********"
click at [714, 241] on div "**********" at bounding box center [891, 232] width 1271 height 60
click at [210, 112] on link "Style" at bounding box center [204, 111] width 55 height 23
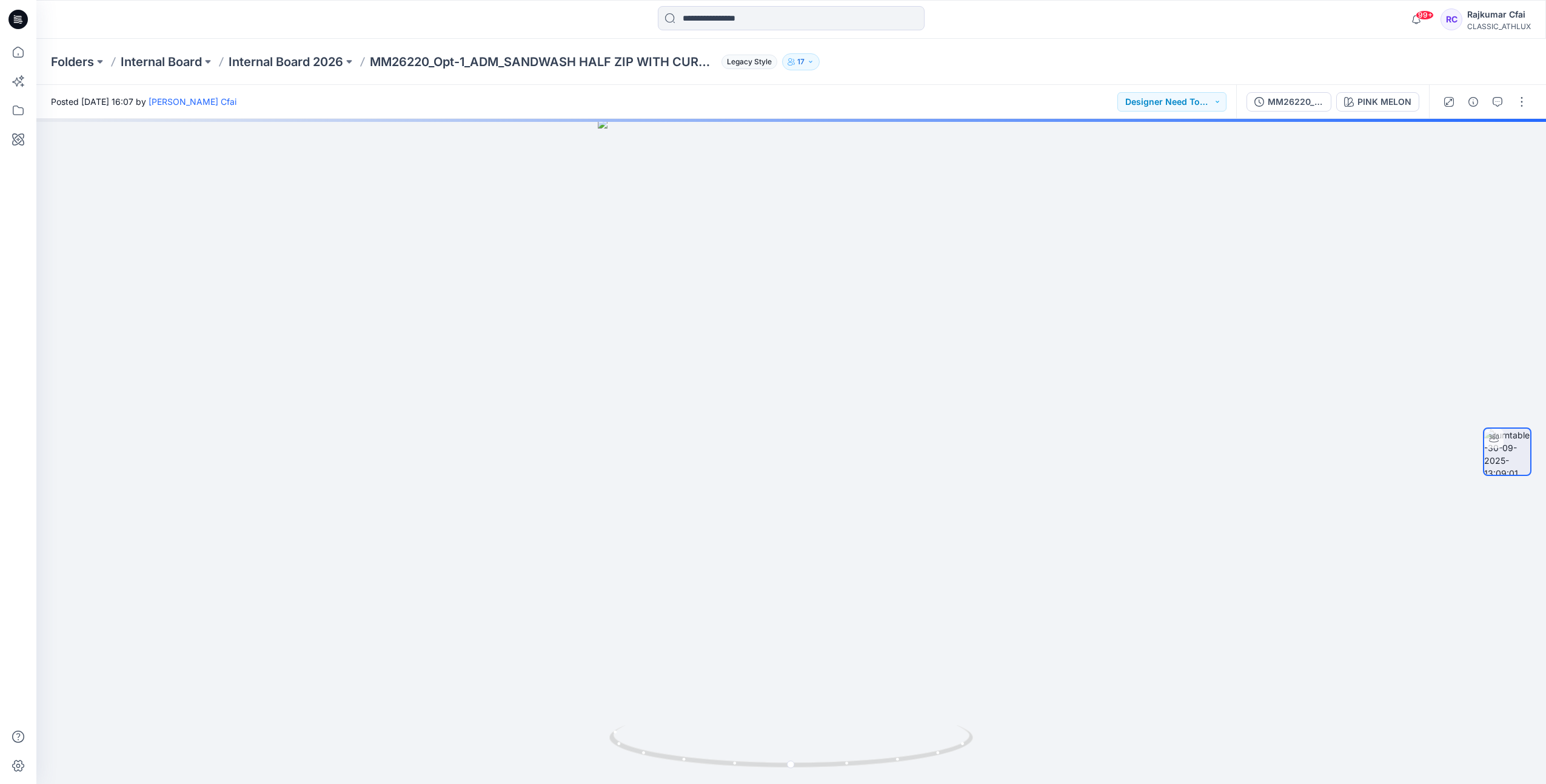
click at [15, 20] on icon at bounding box center [16, 20] width 4 height 1
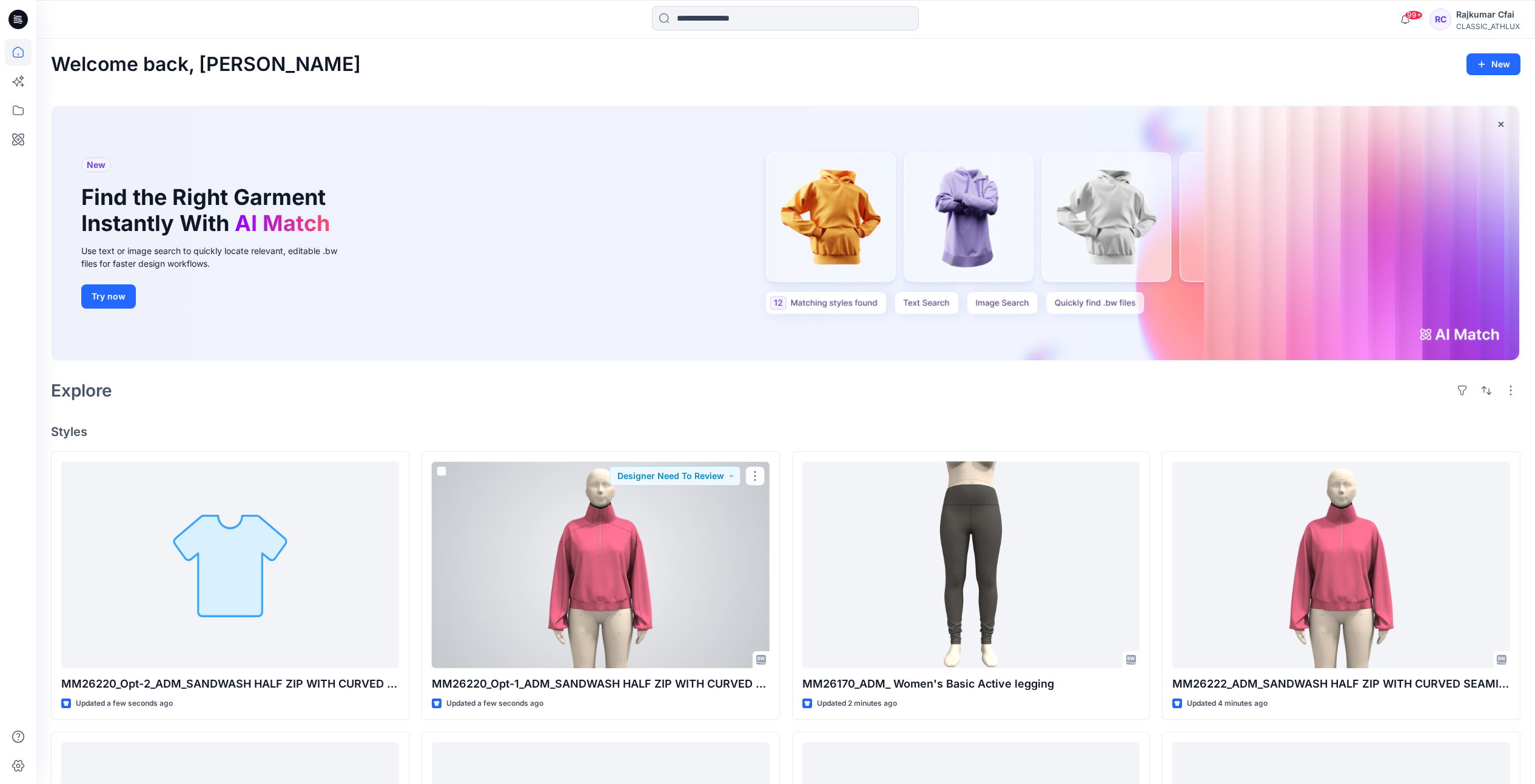
click at [631, 552] on div at bounding box center [600, 564] width 338 height 207
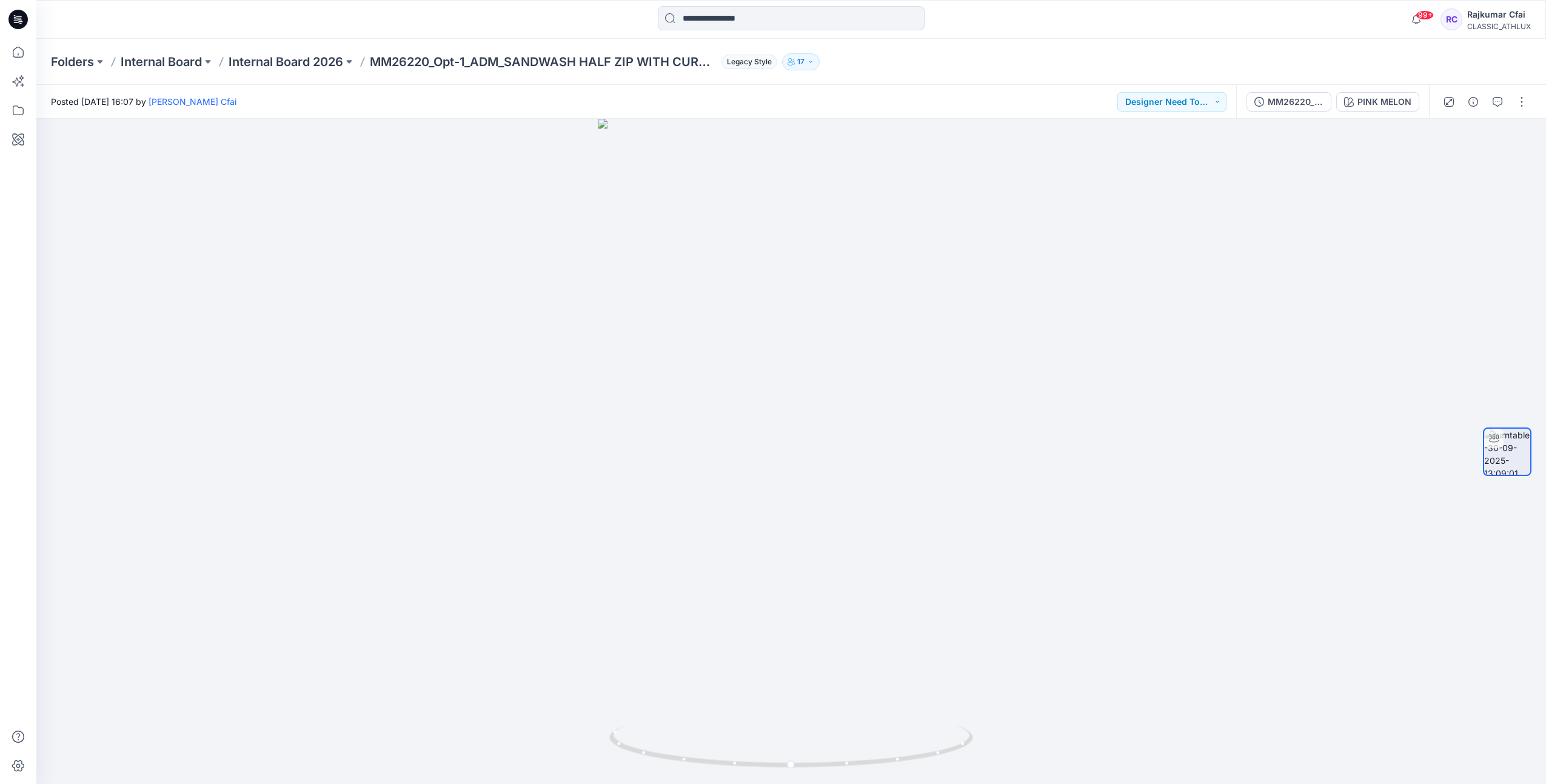
click at [17, 16] on icon at bounding box center [18, 15] width 6 height 1
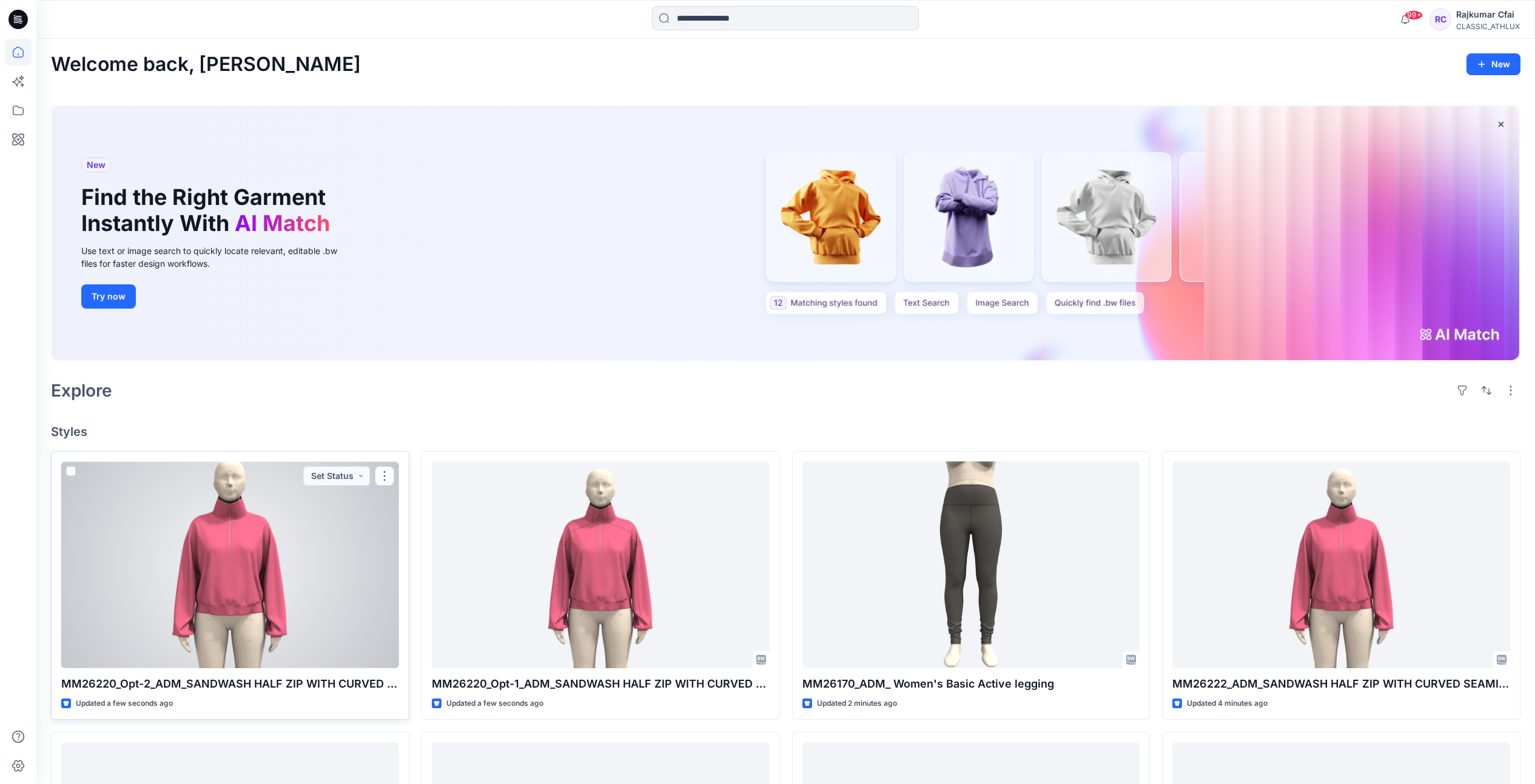
click at [220, 542] on div at bounding box center [230, 564] width 338 height 207
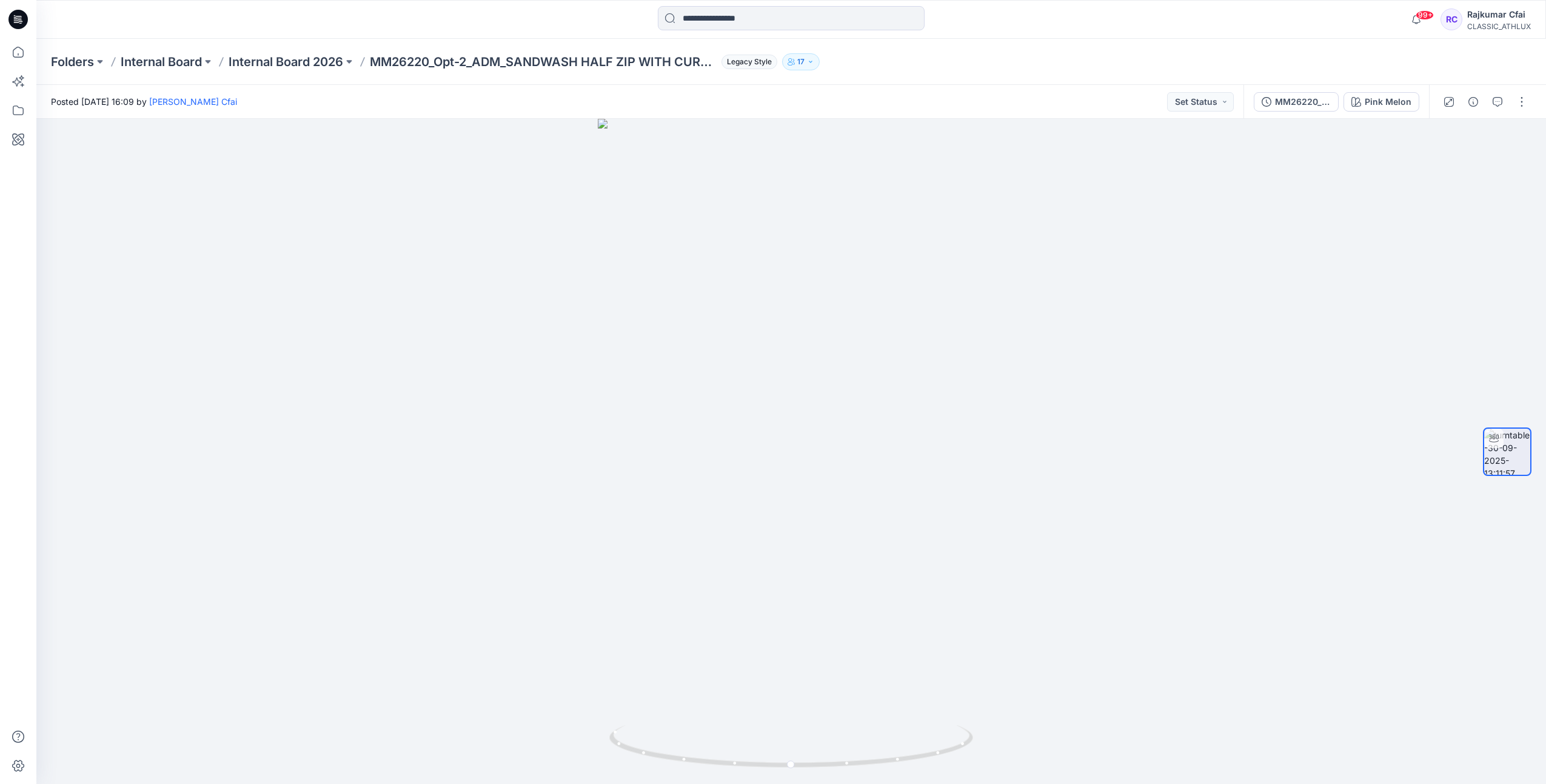
click at [25, 15] on icon at bounding box center [18, 20] width 20 height 20
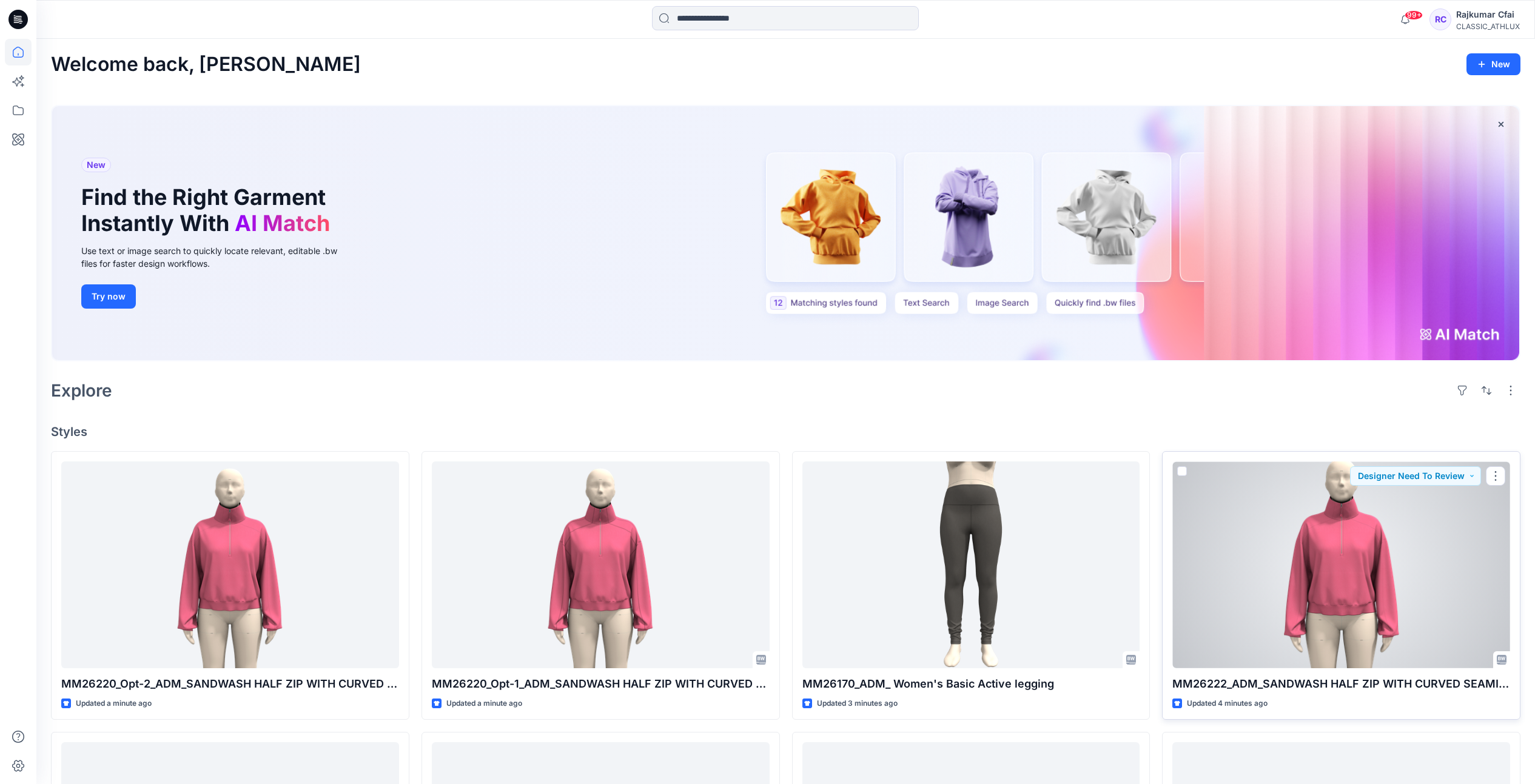
click at [1328, 558] on div at bounding box center [1341, 564] width 338 height 207
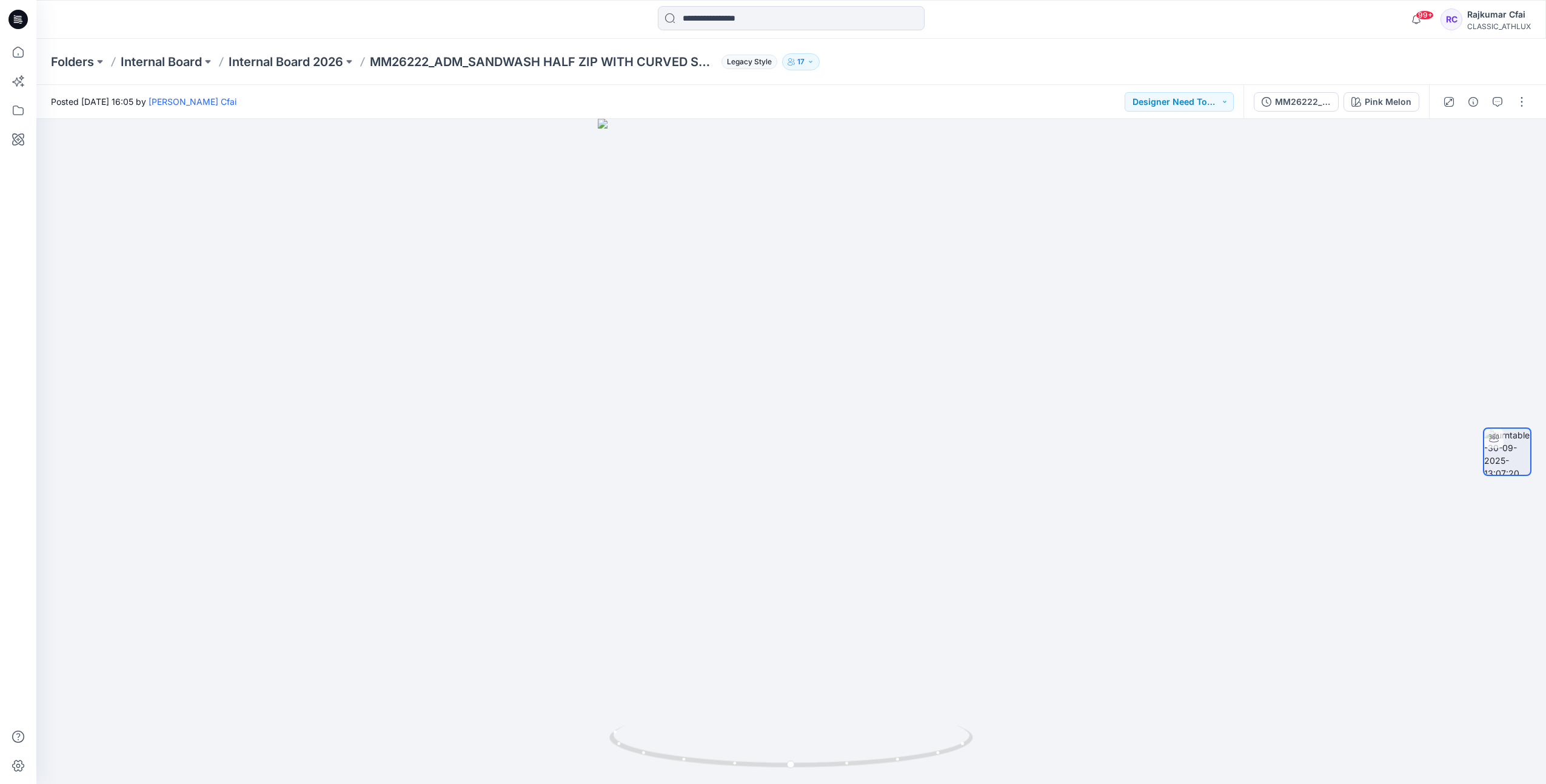
click at [18, 18] on icon at bounding box center [18, 19] width 20 height 39
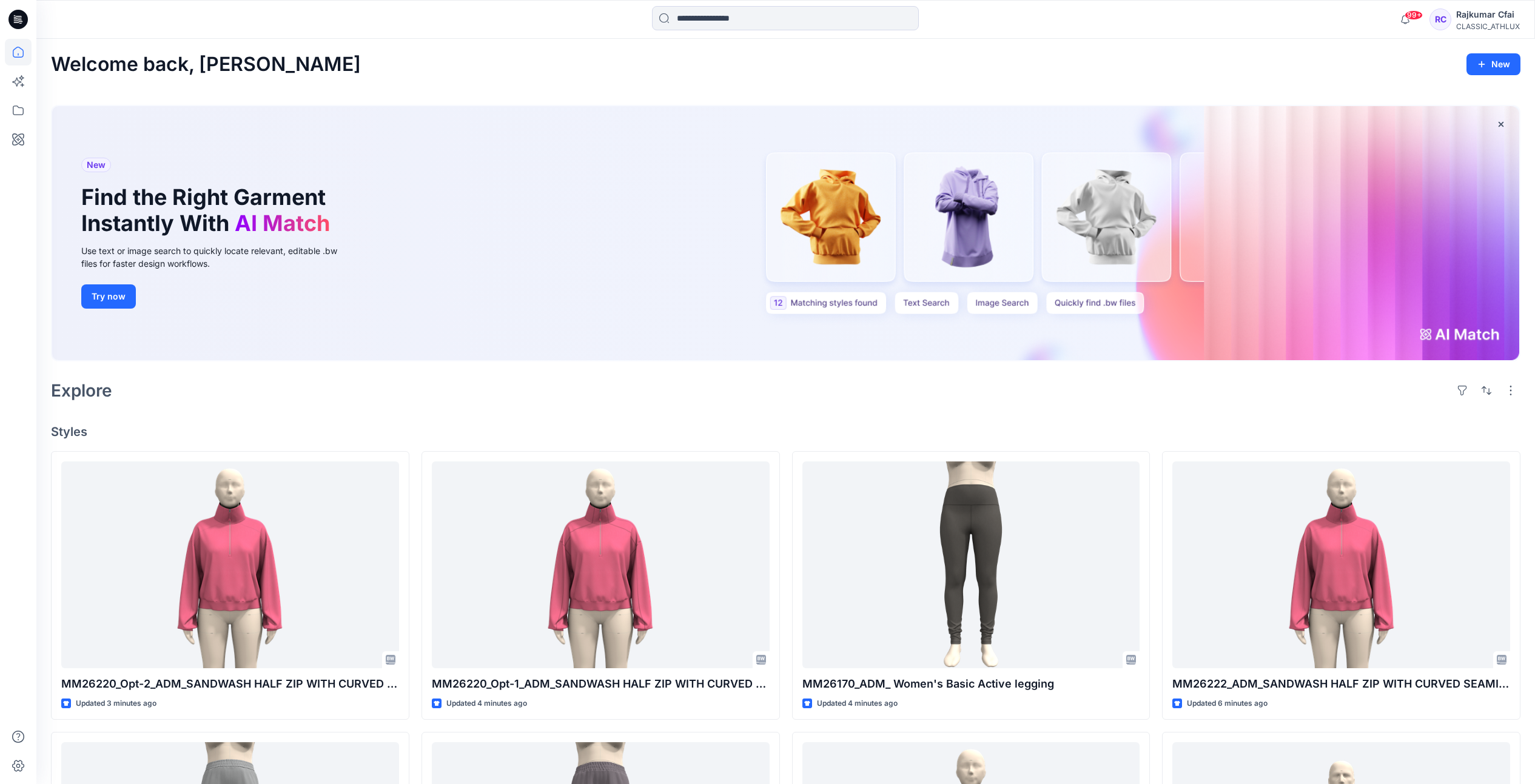
drag, startPoint x: 726, startPoint y: 403, endPoint x: 697, endPoint y: 368, distance: 45.5
click at [725, 402] on div "Explore" at bounding box center [786, 390] width 1470 height 29
